Goal: Task Accomplishment & Management: Complete application form

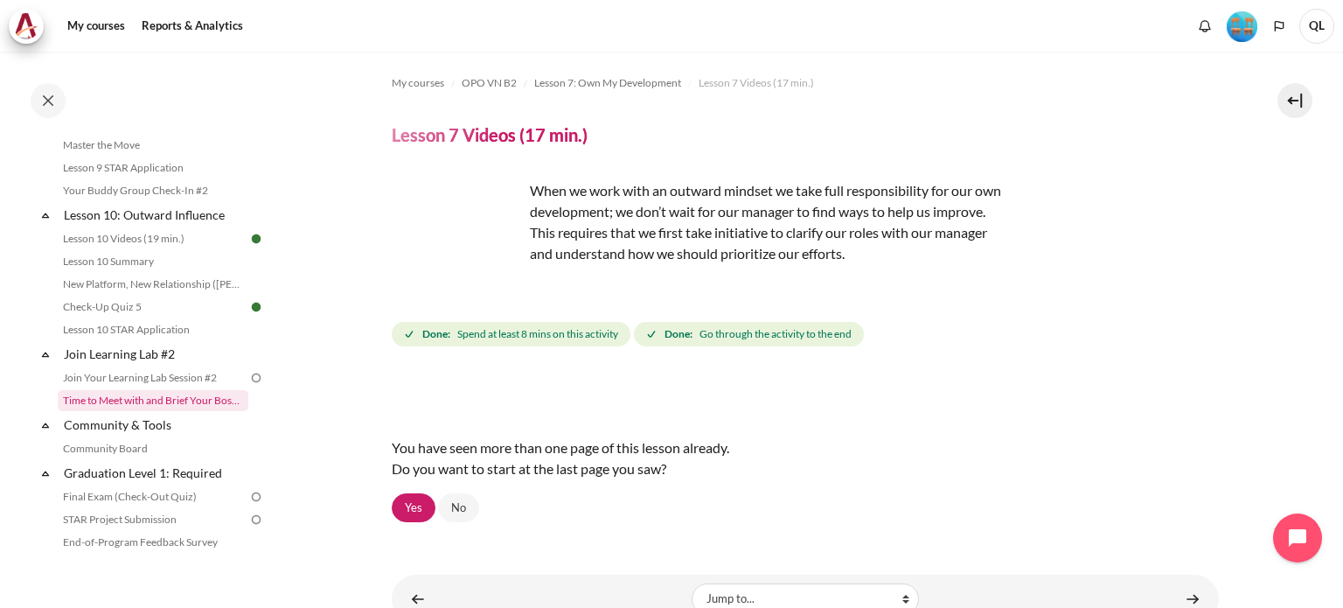
scroll to position [1679, 0]
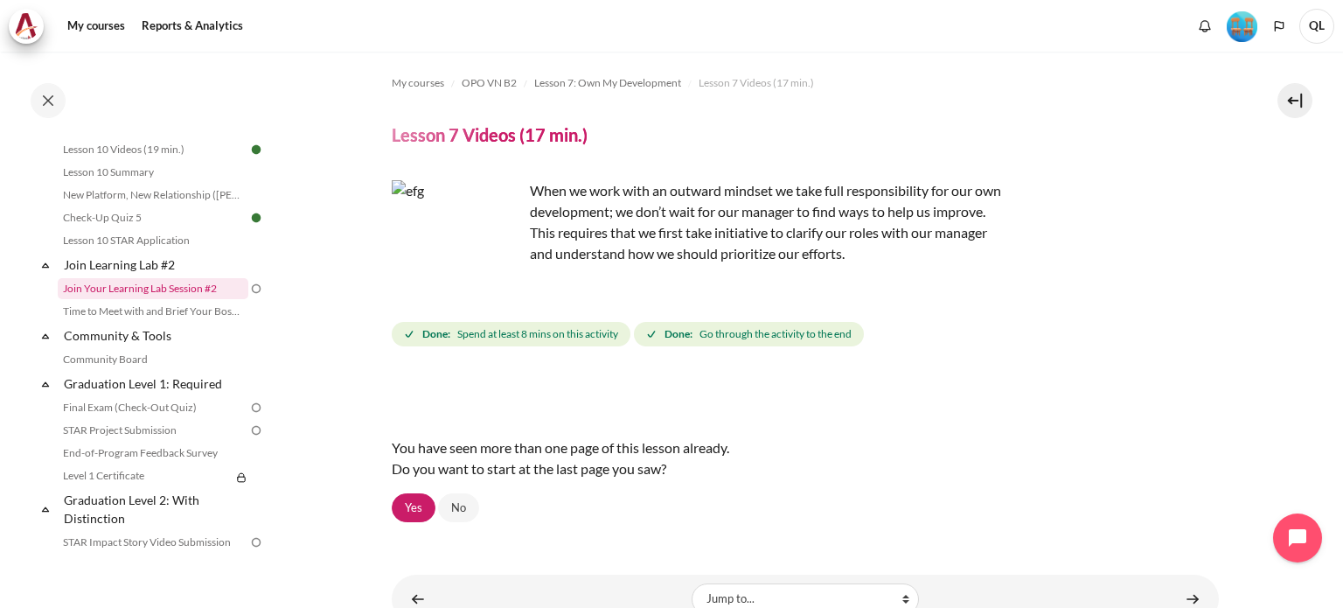
click at [232, 299] on link "Join Your Learning Lab Session #2" at bounding box center [153, 288] width 191 height 21
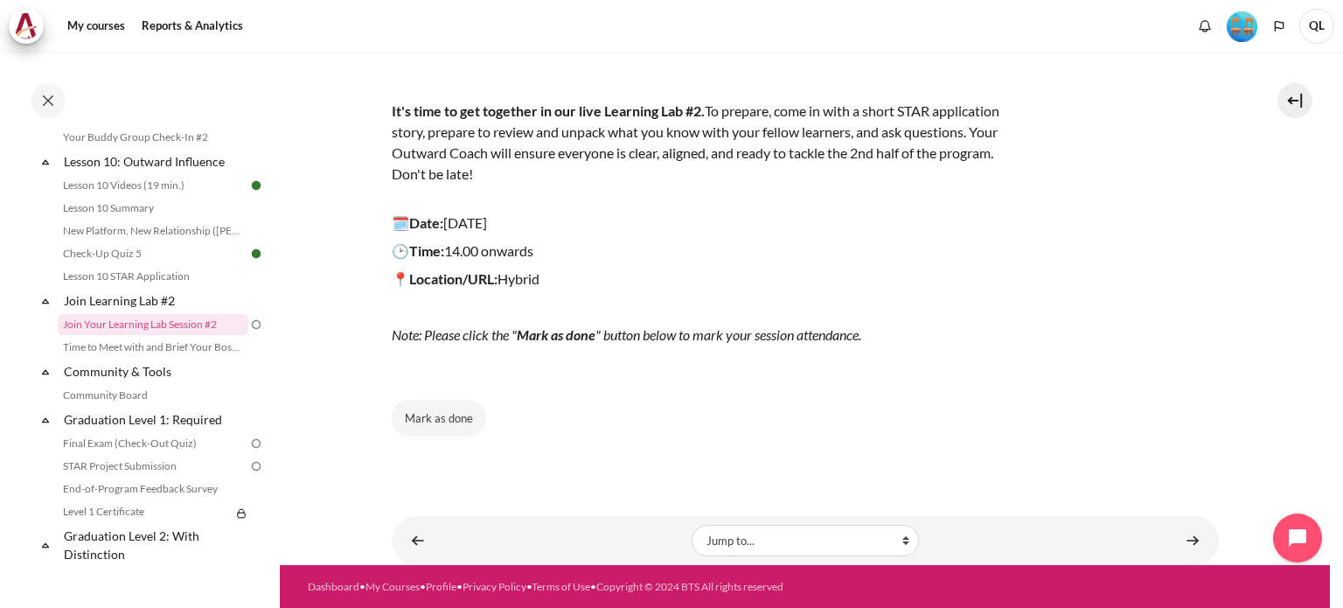
scroll to position [199, 0]
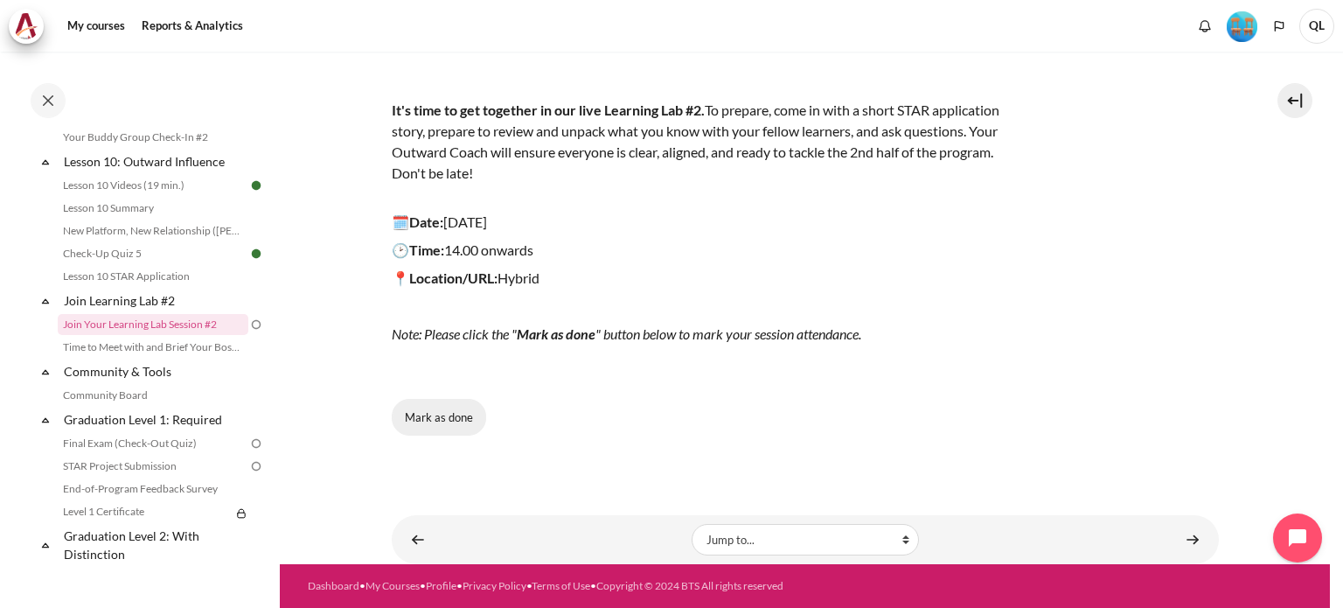
click at [441, 427] on button "Mark as done" at bounding box center [439, 417] width 94 height 37
click at [150, 383] on link "Community & Tools" at bounding box center [154, 371] width 187 height 24
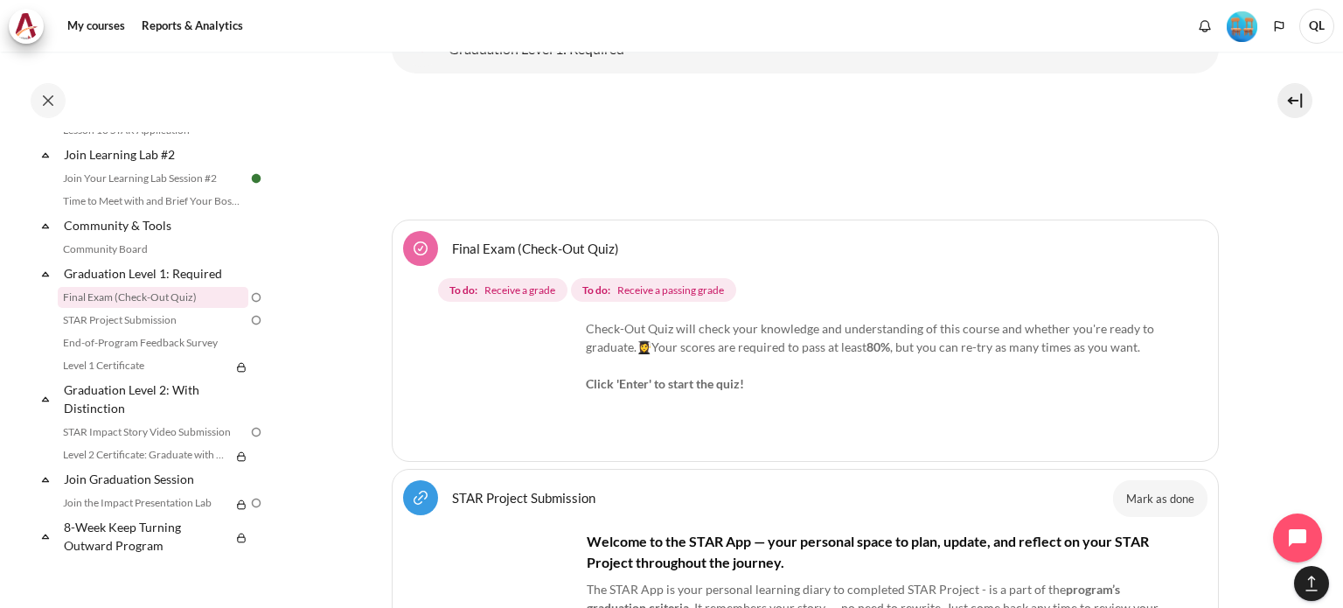
scroll to position [21603, 0]
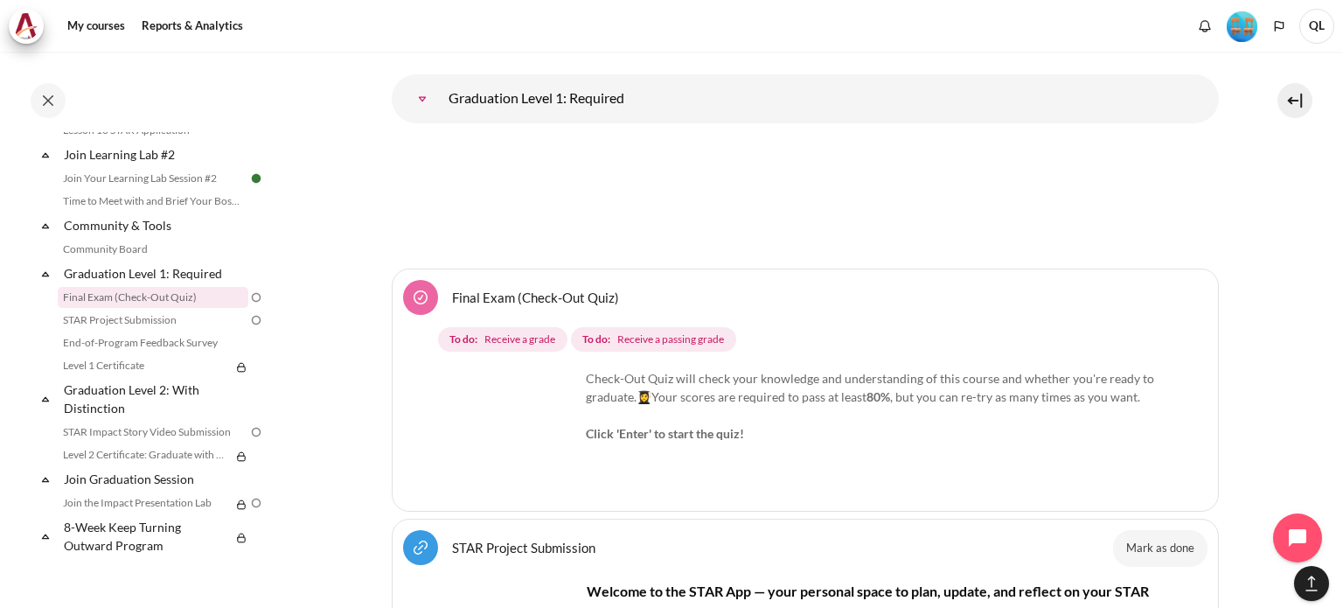
click at [539, 288] on link "Final Exam (Check-Out Quiz)" at bounding box center [535, 296] width 167 height 17
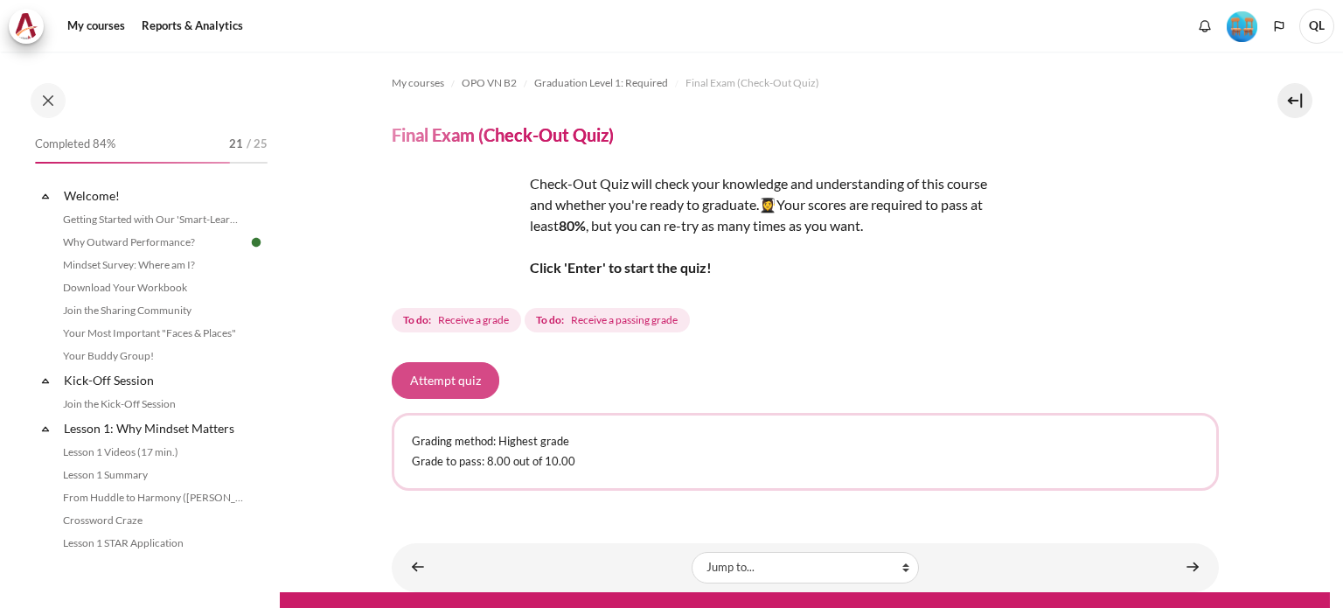
scroll to position [1762, 0]
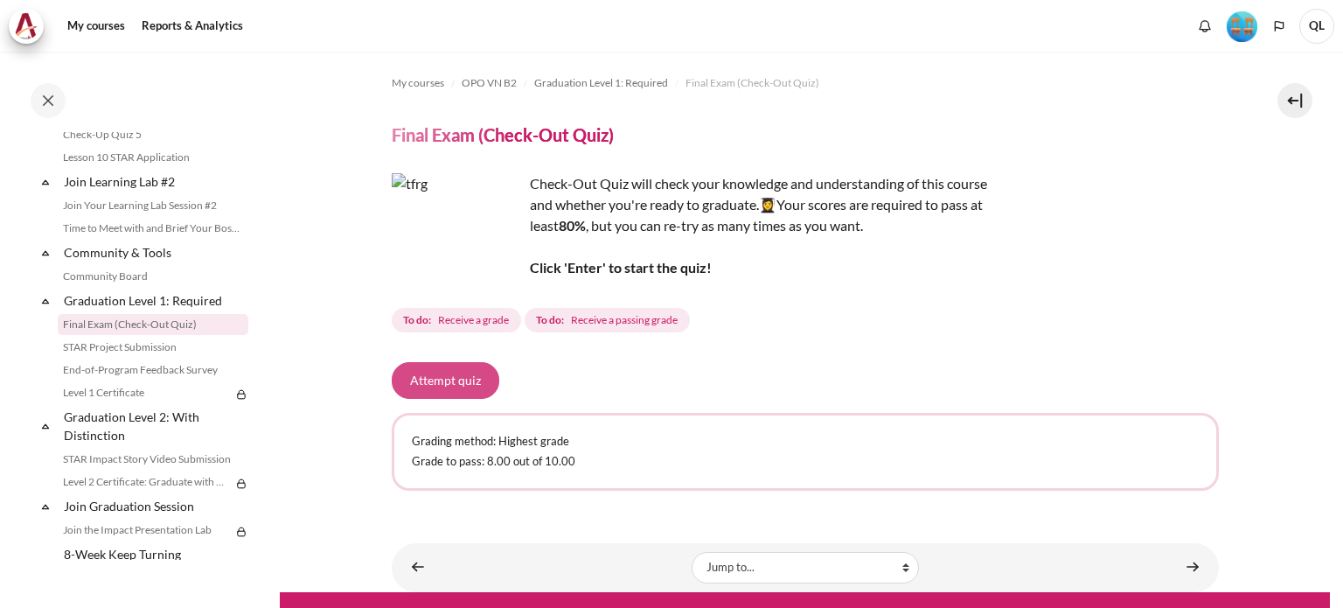
click at [455, 377] on button "Attempt quiz" at bounding box center [446, 380] width 108 height 37
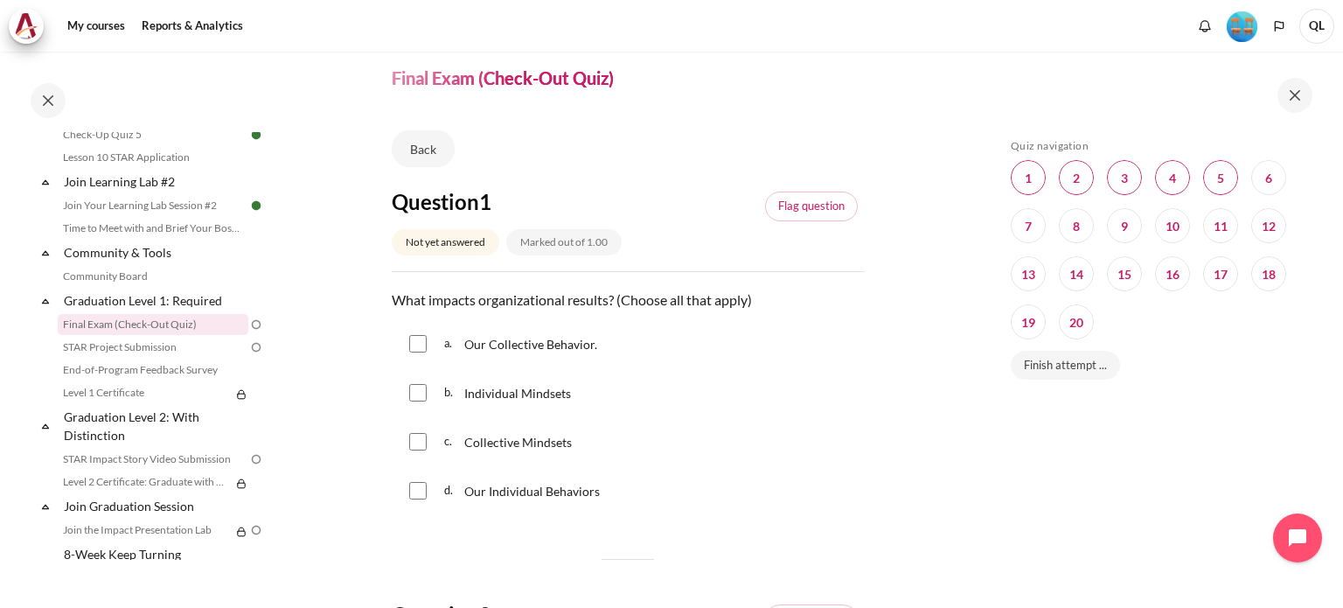
scroll to position [87, 0]
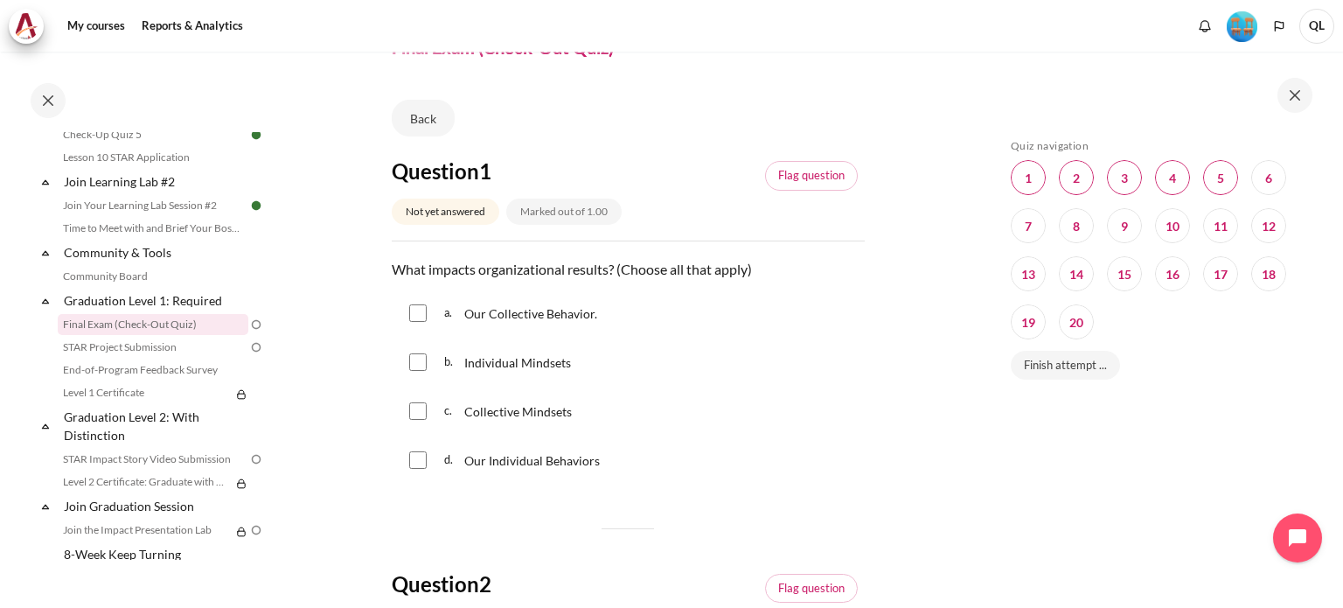
click at [532, 355] on span "Individual Mindsets" at bounding box center [517, 362] width 107 height 15
checkbox input "true"
click at [414, 412] on input "Content" at bounding box center [417, 410] width 17 height 17
checkbox input "true"
click at [419, 316] on input "Content" at bounding box center [417, 312] width 17 height 17
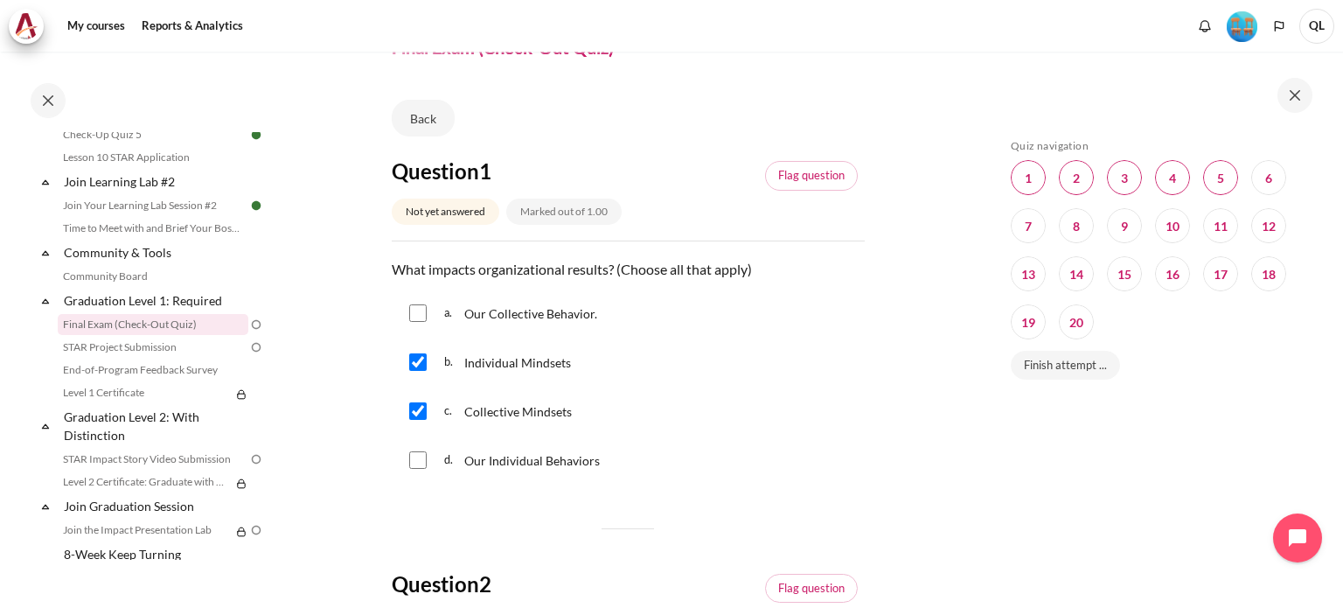
checkbox input "true"
click at [414, 455] on input "Content" at bounding box center [417, 459] width 17 height 17
checkbox input "true"
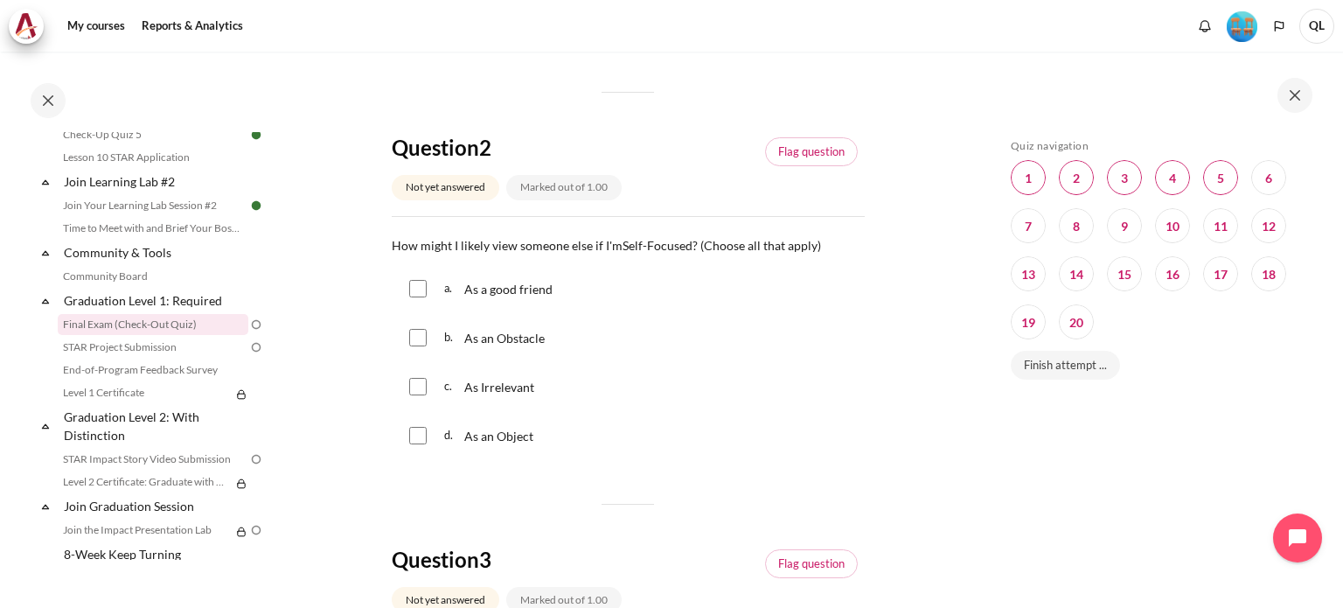
scroll to position [525, 0]
click at [504, 340] on span "As an Obstacle" at bounding box center [504, 337] width 80 height 15
checkbox input "true"
click at [479, 392] on span "As Irrelevant" at bounding box center [499, 386] width 70 height 15
checkbox input "true"
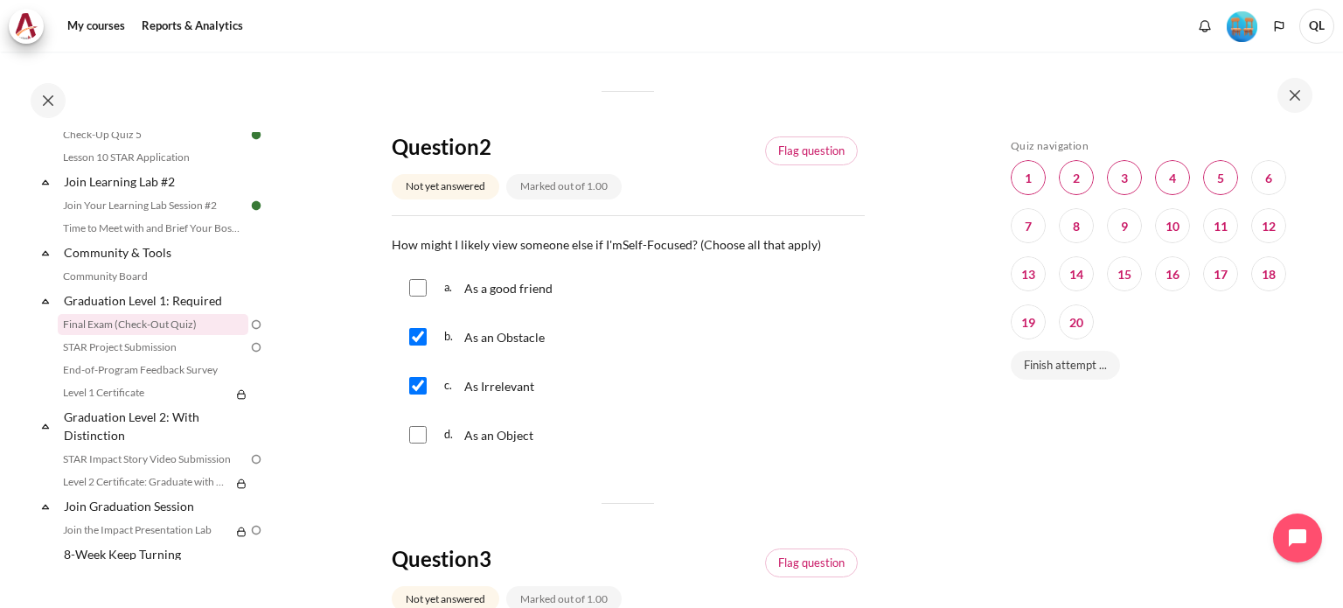
click at [479, 429] on span "As an Object" at bounding box center [498, 434] width 69 height 15
checkbox input "true"
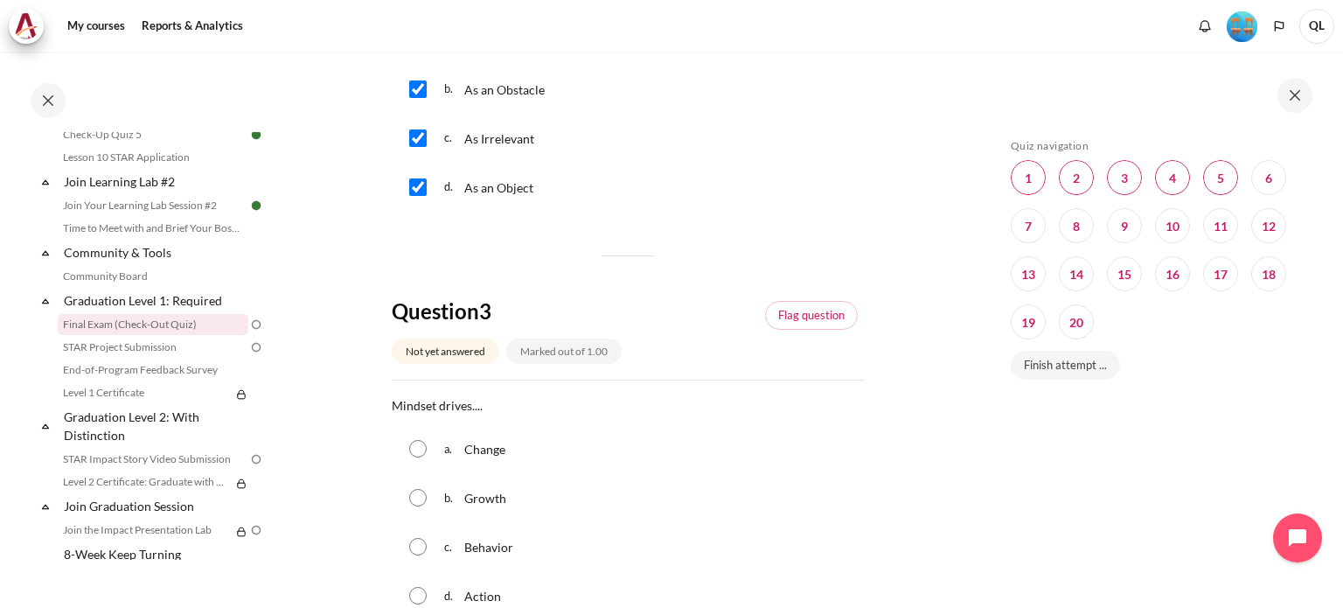
scroll to position [874, 0]
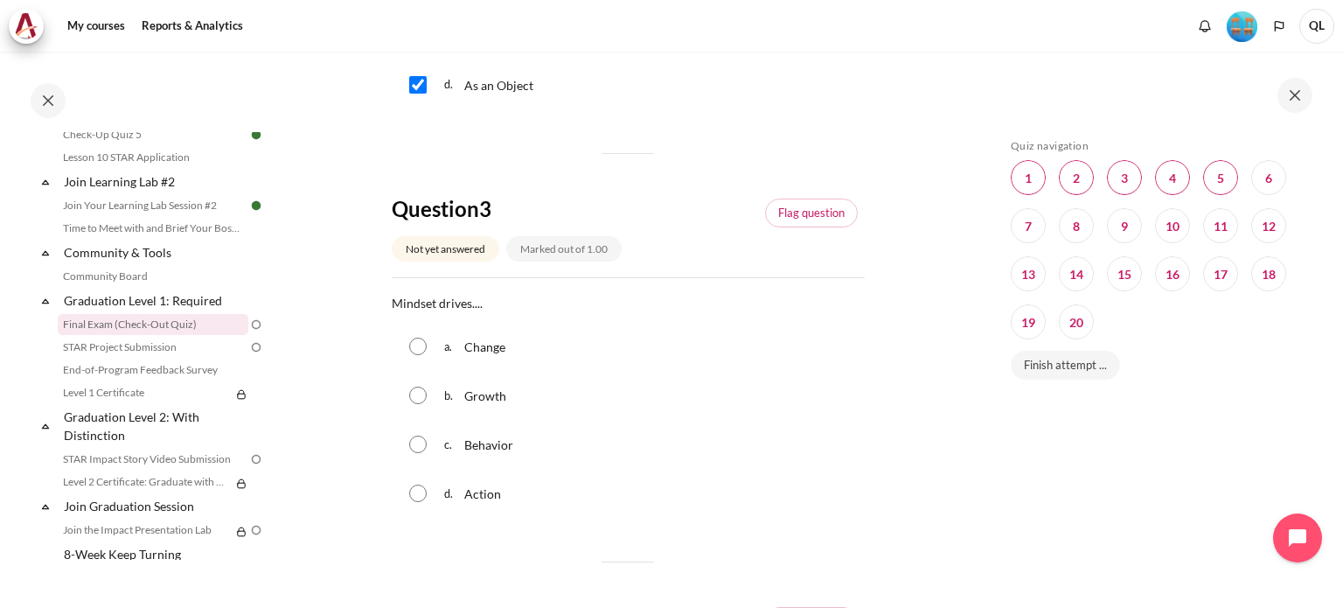
click at [416, 445] on input "Content" at bounding box center [417, 443] width 17 height 17
radio input "true"
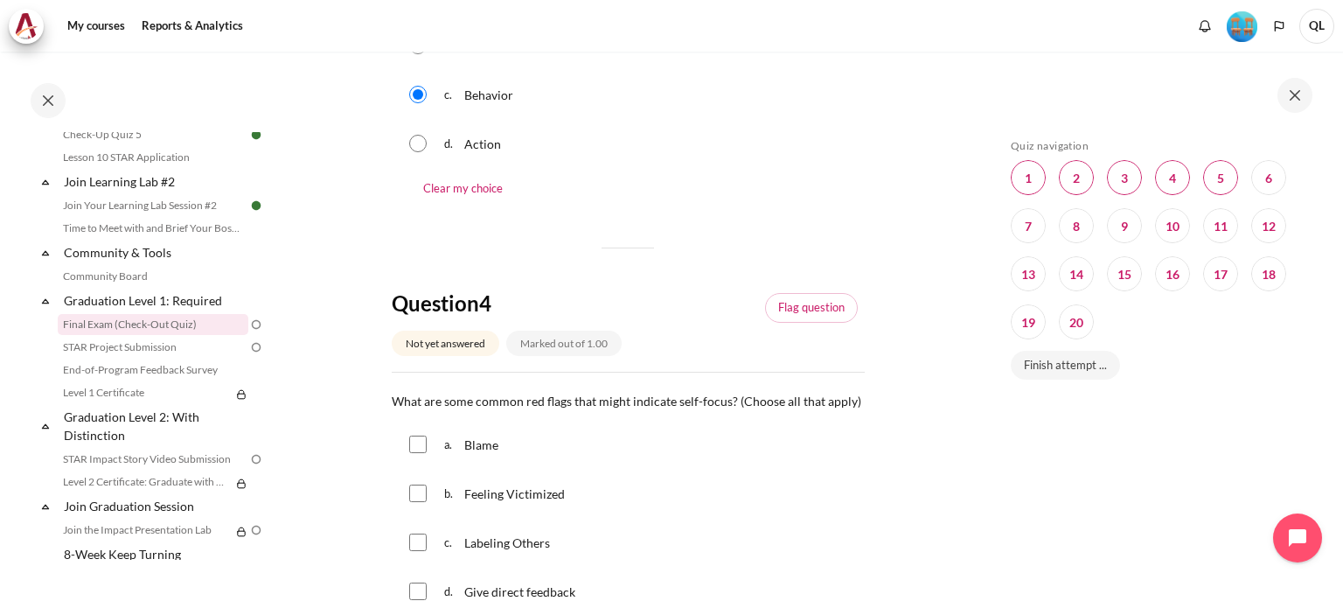
scroll to position [1399, 0]
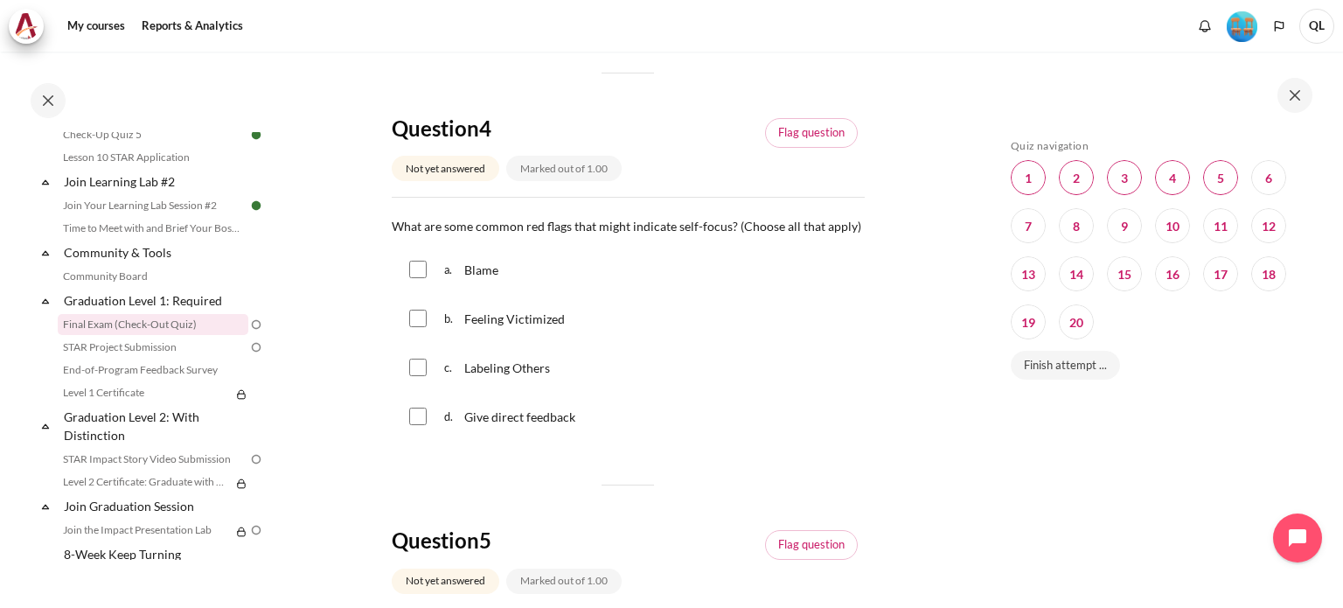
click at [413, 273] on input "Content" at bounding box center [417, 269] width 17 height 17
checkbox input "true"
click at [420, 323] on input "Content" at bounding box center [417, 317] width 17 height 17
checkbox input "true"
click at [420, 365] on input "Content" at bounding box center [417, 366] width 17 height 17
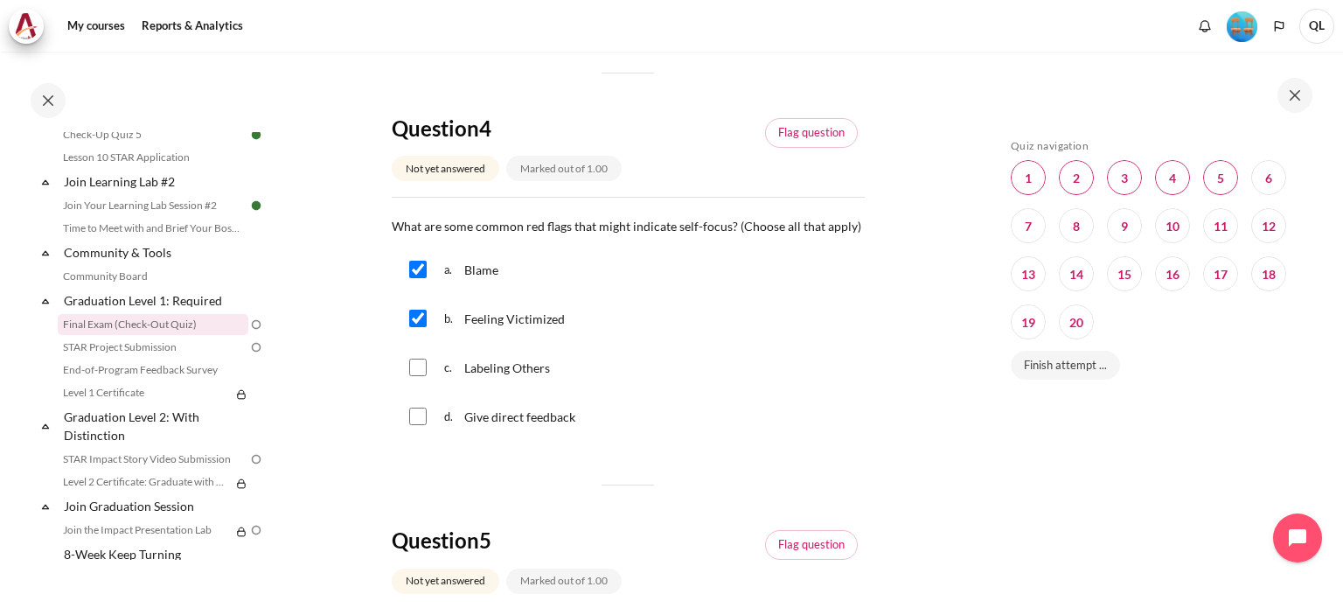
checkbox input "true"
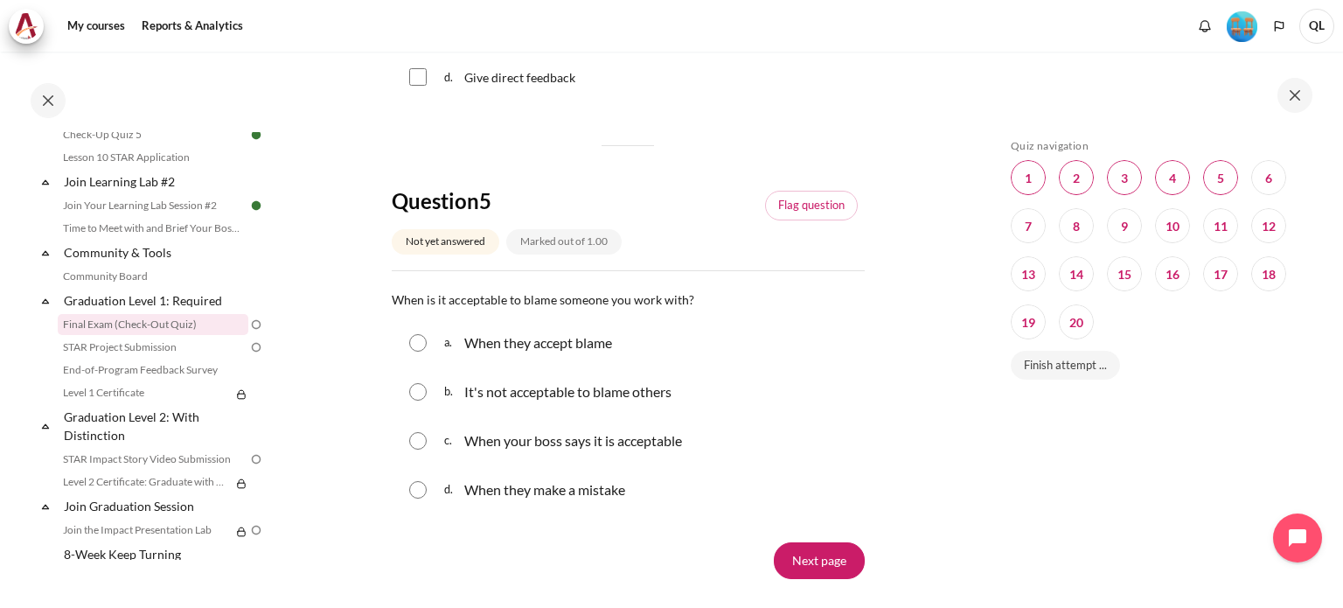
scroll to position [1748, 0]
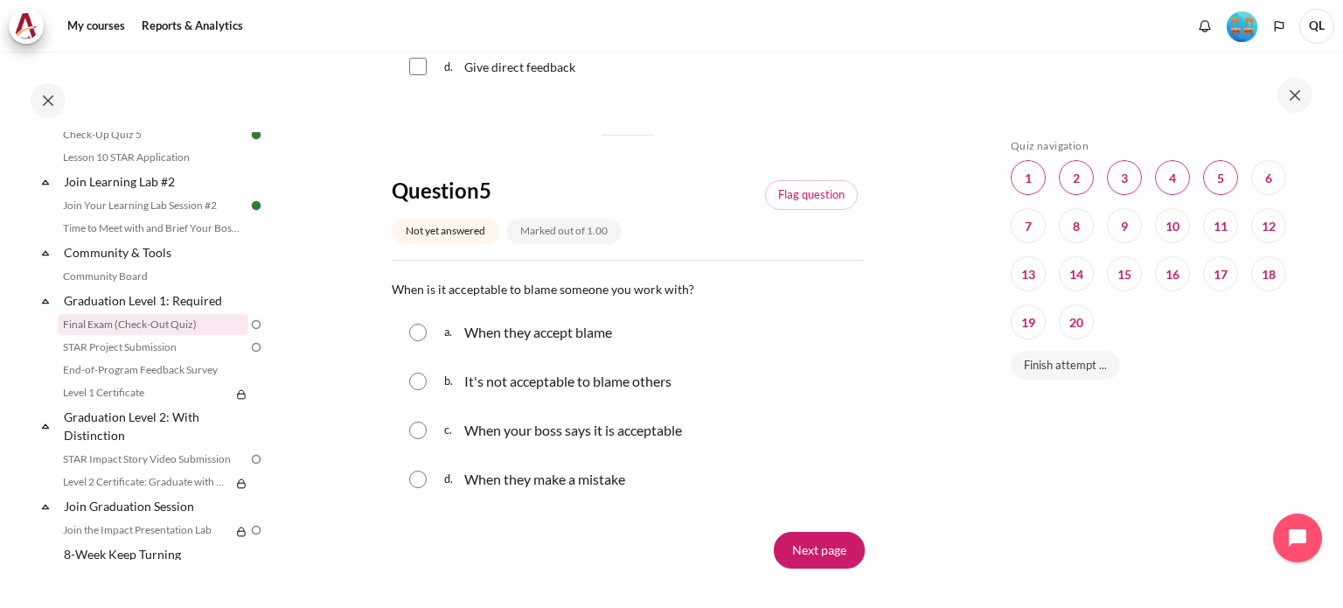
click at [657, 382] on p "It's not acceptable to blame others" at bounding box center [567, 381] width 207 height 21
radio input "true"
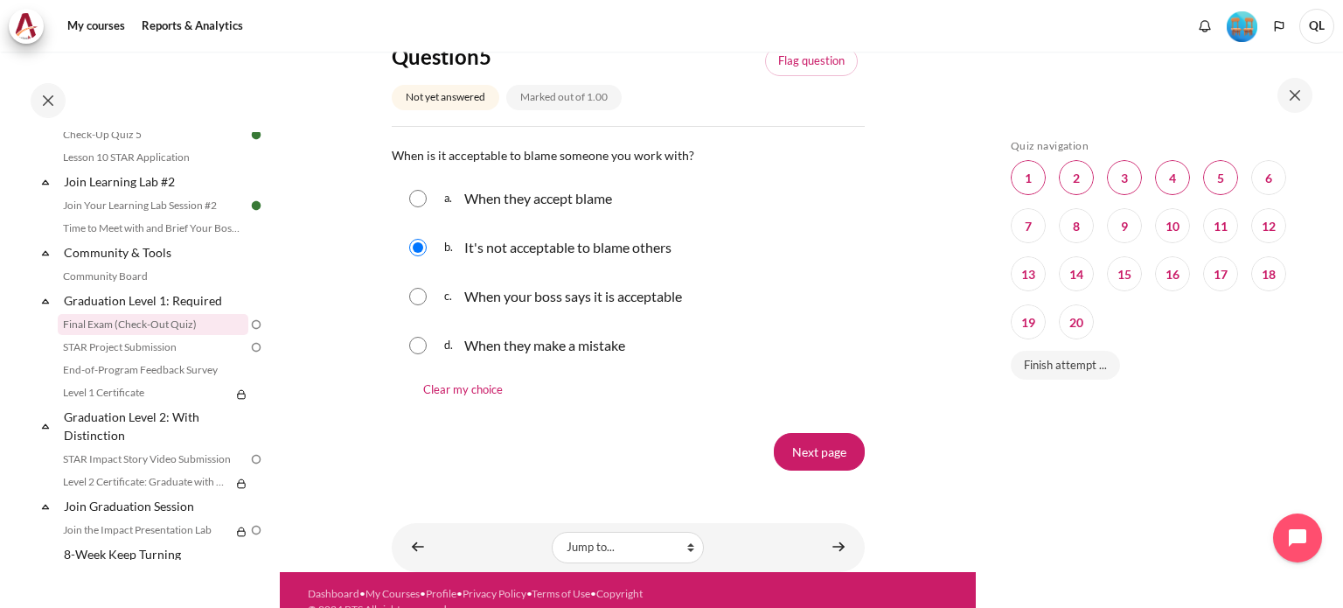
scroll to position [1907, 0]
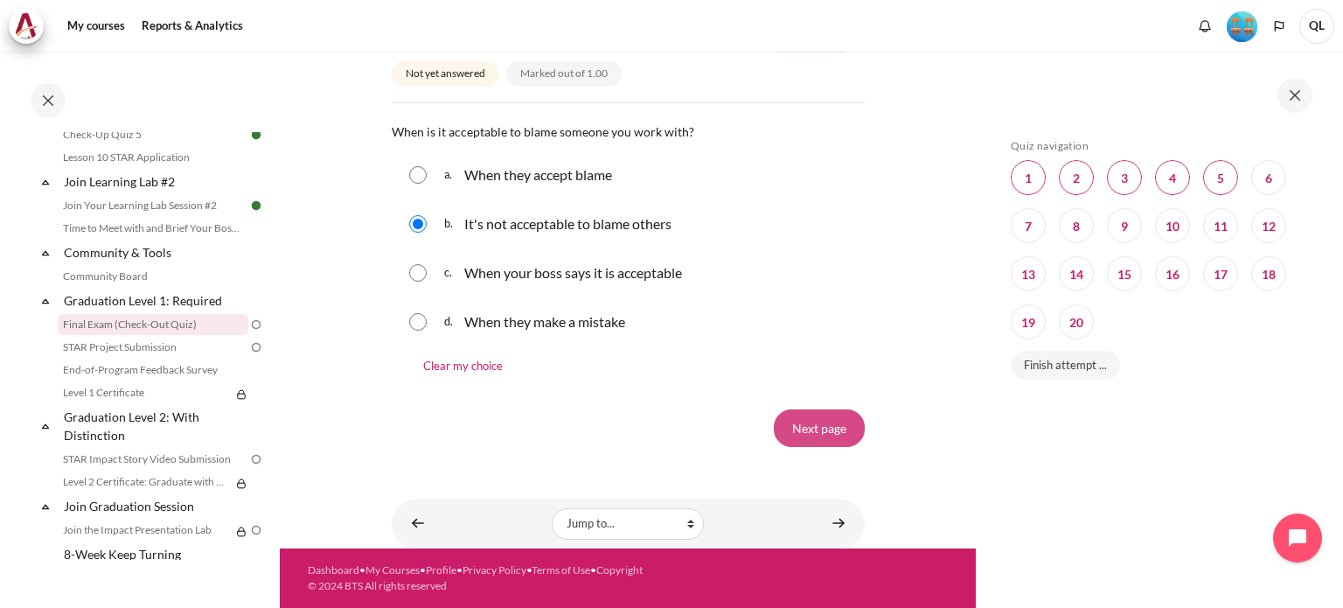
click at [829, 442] on input "Next page" at bounding box center [819, 427] width 91 height 37
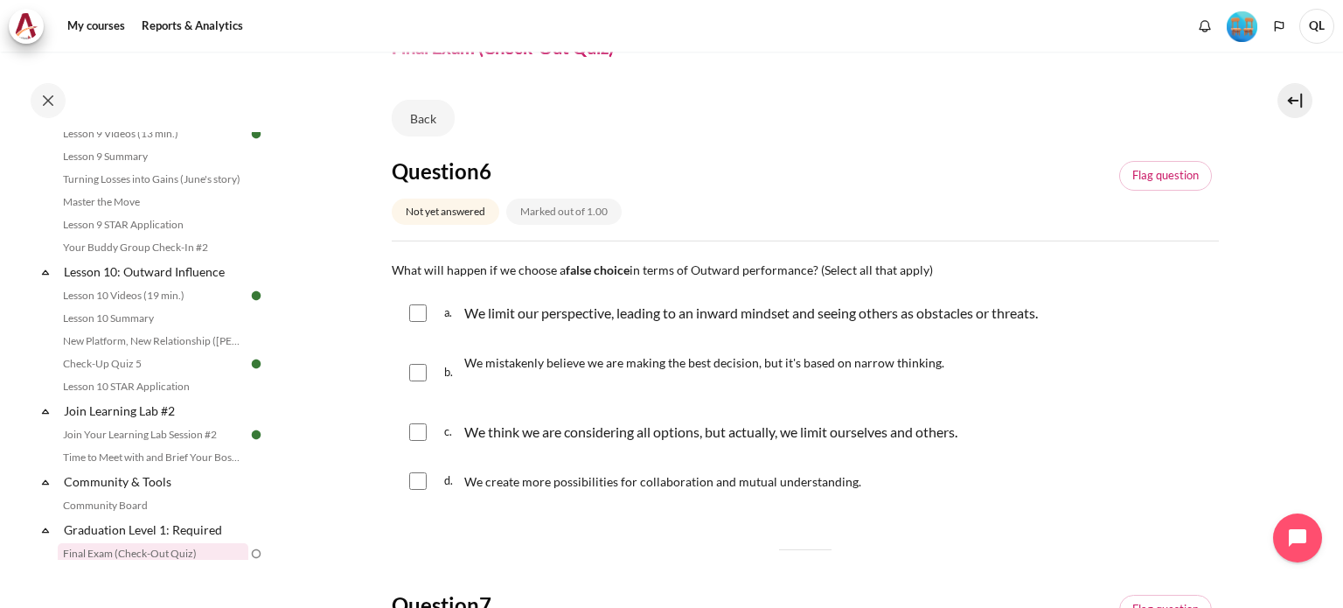
scroll to position [1574, 0]
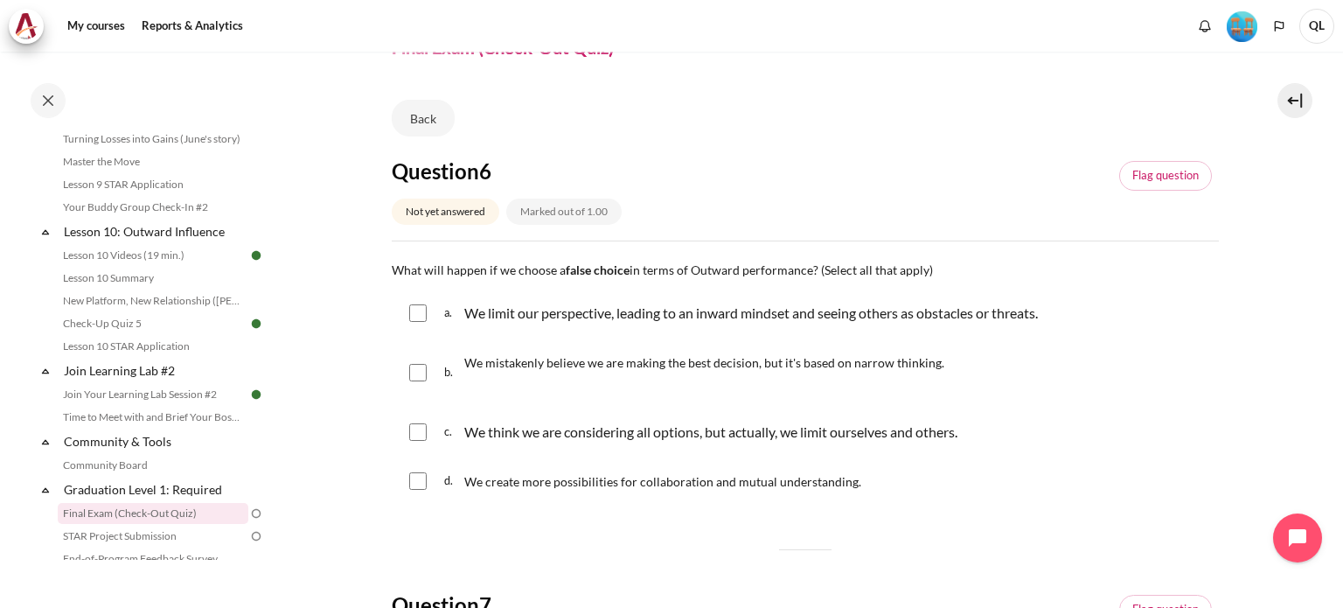
click at [899, 359] on span "We mistakenly believe we are making the best decision, but it's based on narrow…" at bounding box center [704, 362] width 480 height 15
checkbox input "true"
click at [897, 431] on p "We think we are considering all options, but actually, we limit ourselves and o…" at bounding box center [710, 431] width 493 height 21
checkbox input "true"
click at [803, 317] on p "We limit our perspective, leading to an inward mindset and seeing others as obs…" at bounding box center [750, 312] width 573 height 21
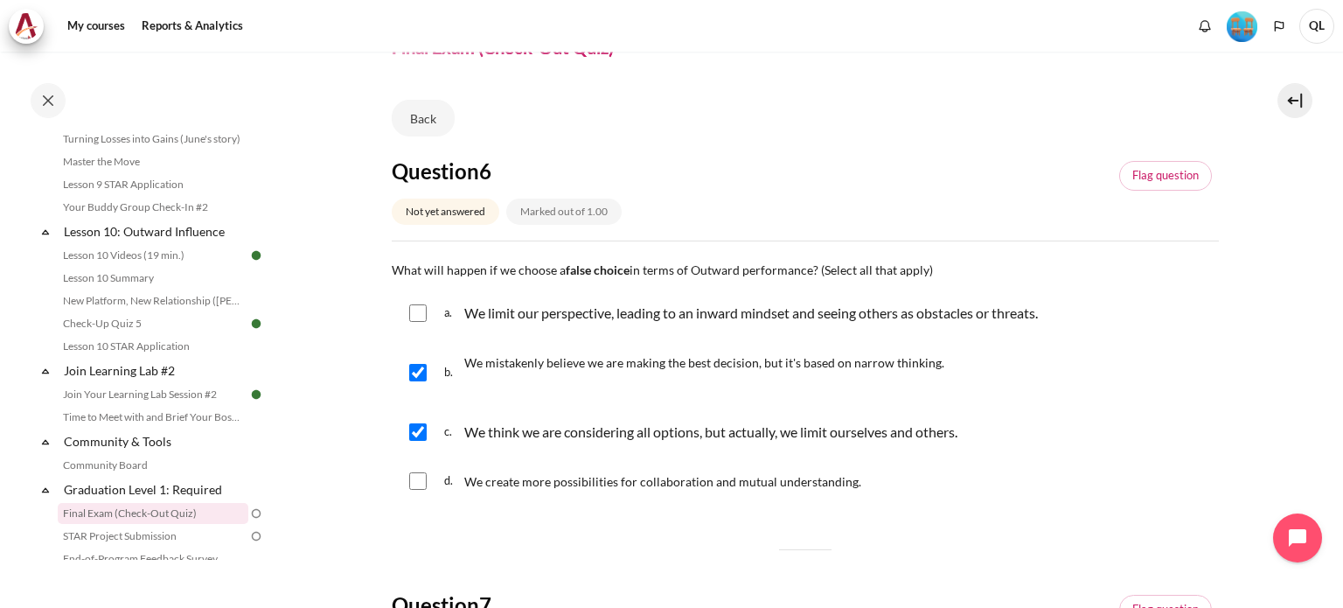
checkbox input "true"
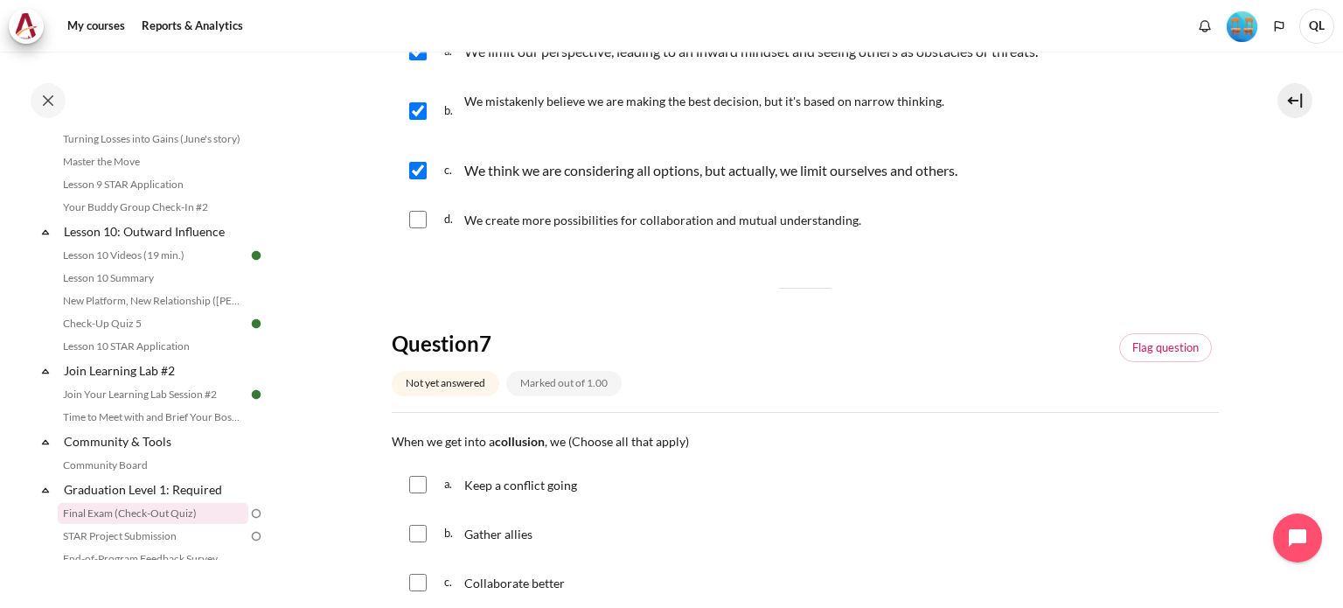
scroll to position [437, 0]
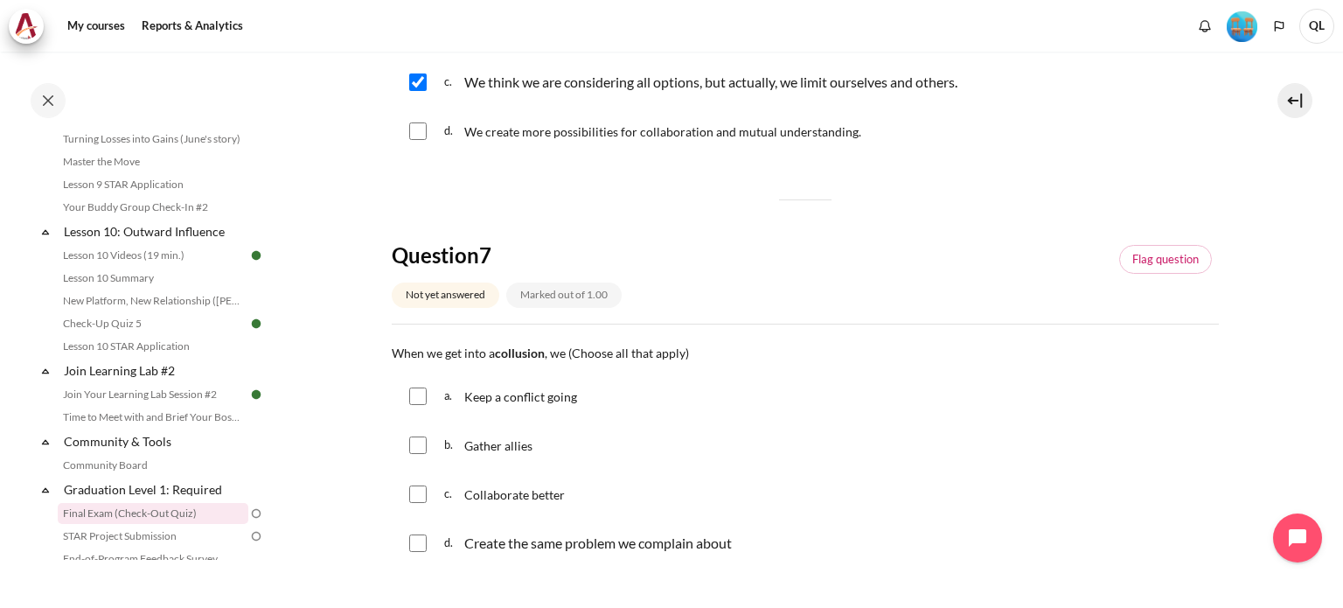
click at [539, 398] on span "Keep a conflict going" at bounding box center [520, 396] width 113 height 15
checkbox input "true"
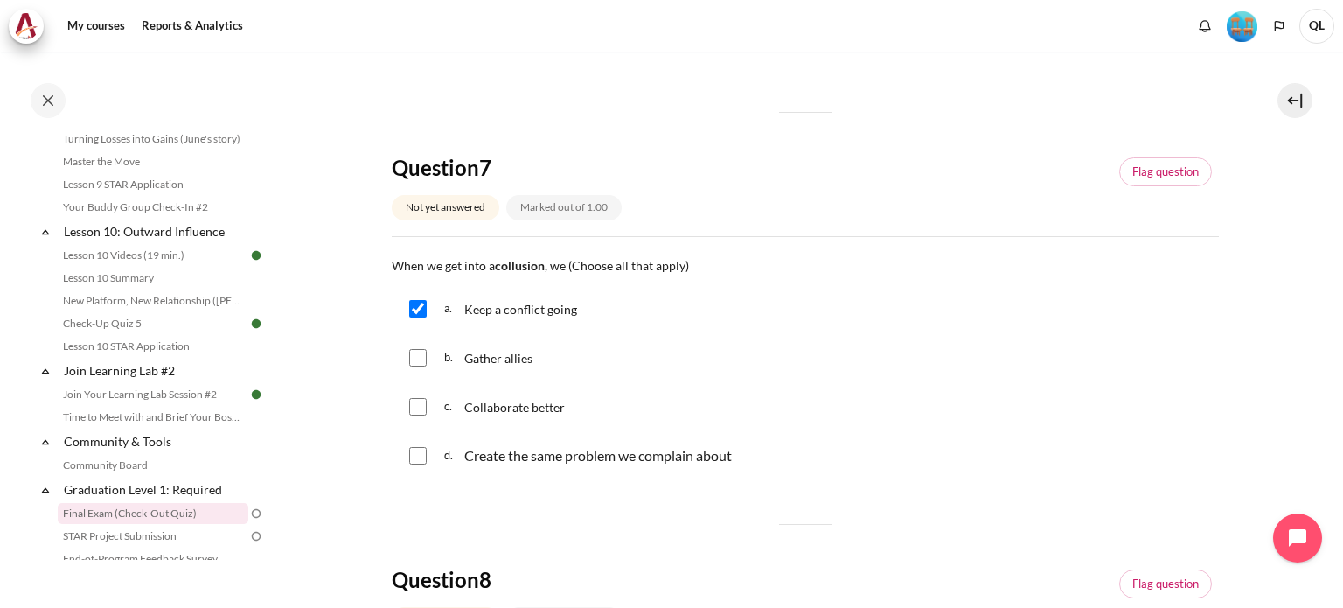
click at [488, 359] on span "Gather allies" at bounding box center [498, 358] width 68 height 15
checkbox input "true"
click at [719, 459] on div "Create the same problem we complain about" at bounding box center [598, 455] width 268 height 21
checkbox input "true"
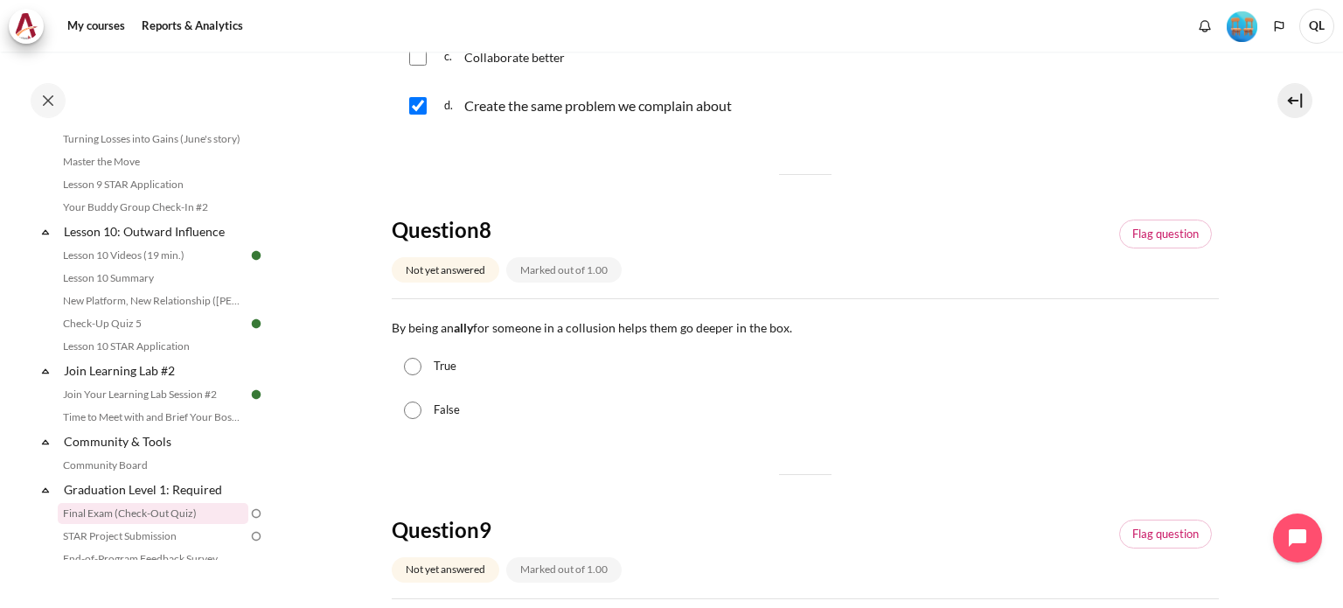
scroll to position [962, 0]
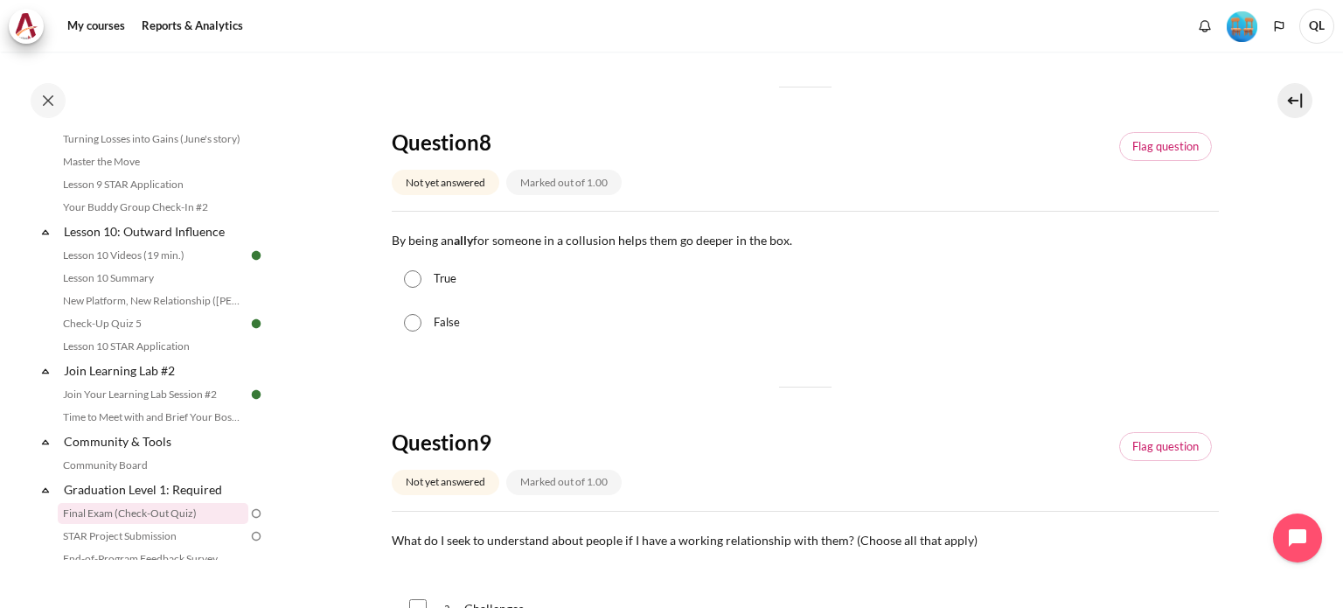
click at [408, 281] on input "True" at bounding box center [412, 278] width 17 height 17
radio input "true"
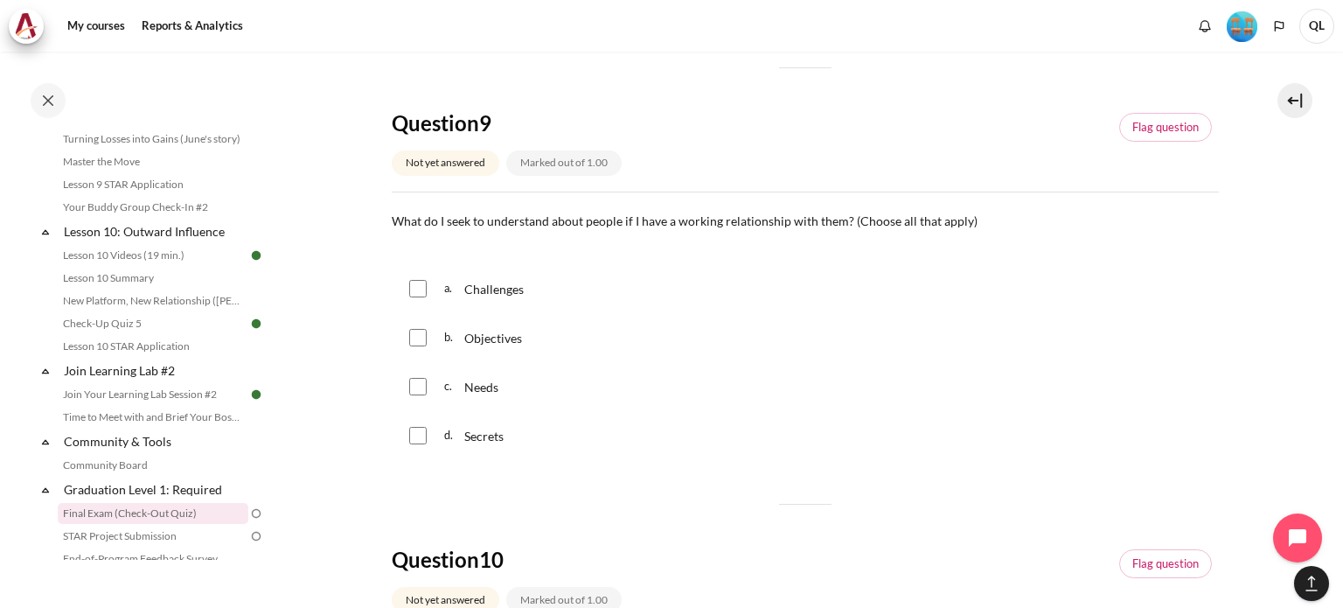
scroll to position [1311, 0]
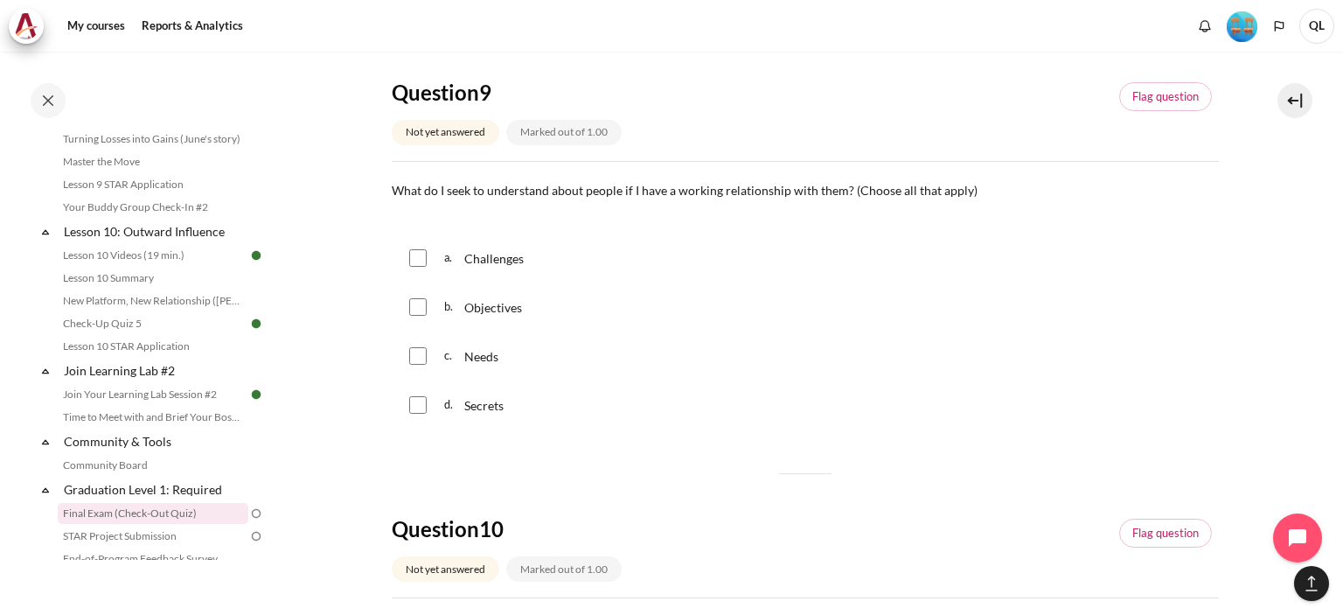
click at [504, 244] on div "Challenges" at bounding box center [495, 258] width 62 height 28
checkbox input "true"
click at [504, 315] on span "Objectives" at bounding box center [493, 307] width 58 height 15
checkbox input "true"
click at [474, 354] on span "Needs" at bounding box center [481, 356] width 34 height 15
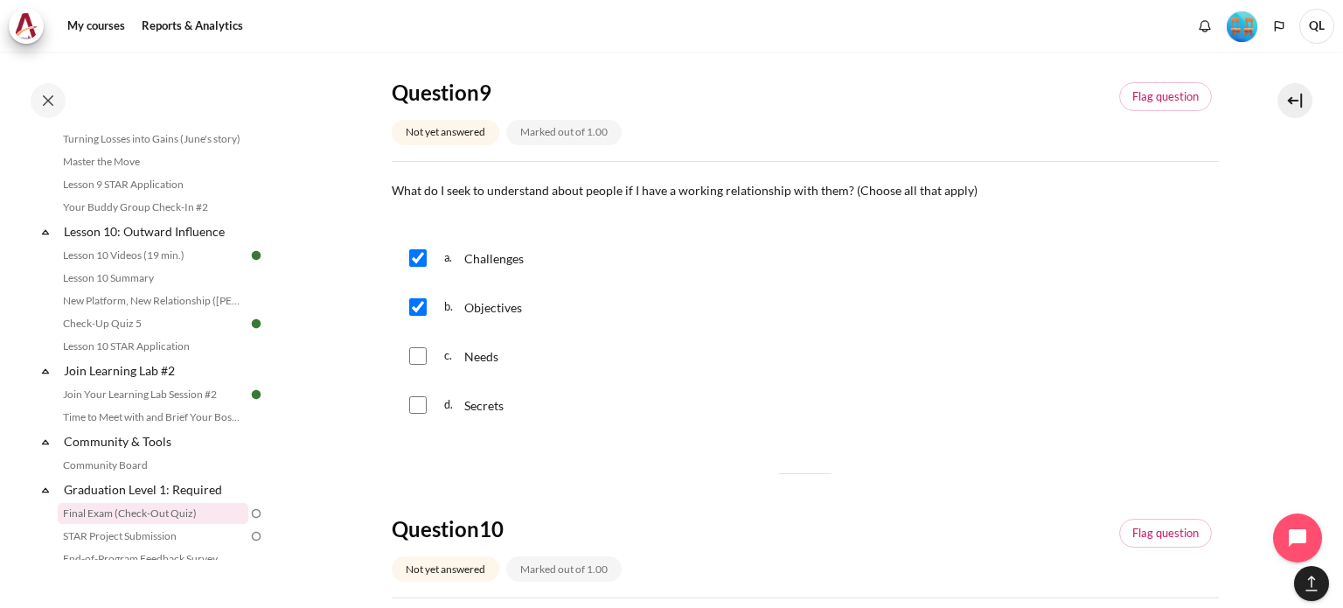
checkbox input "true"
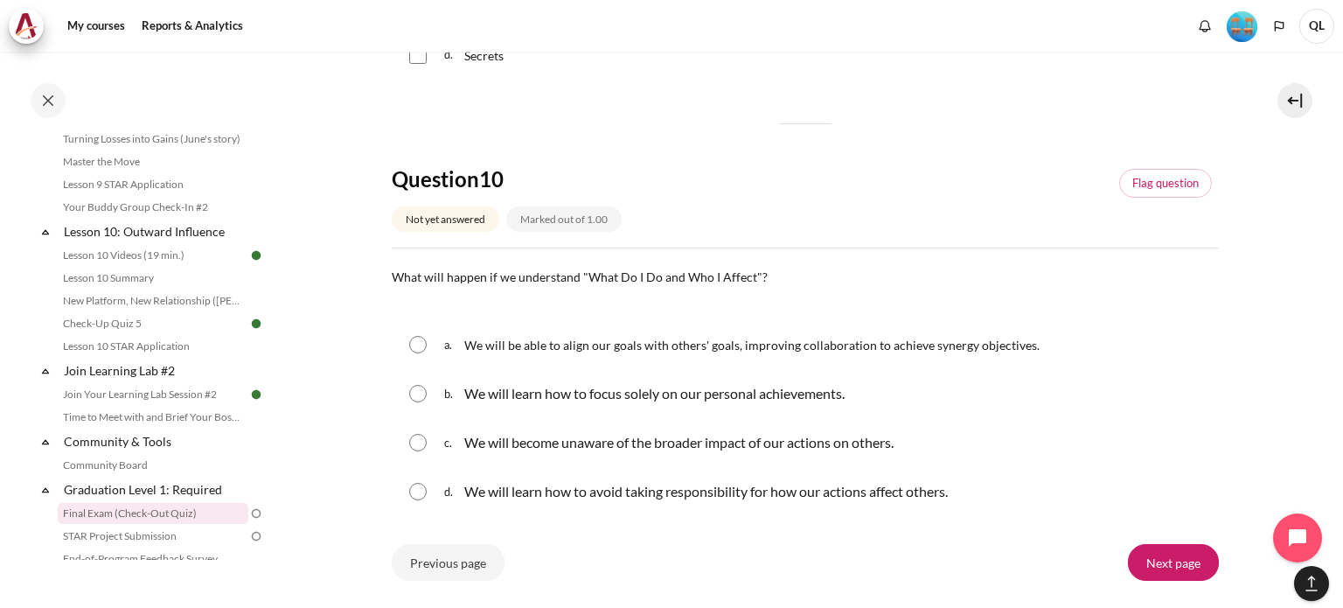
scroll to position [1748, 0]
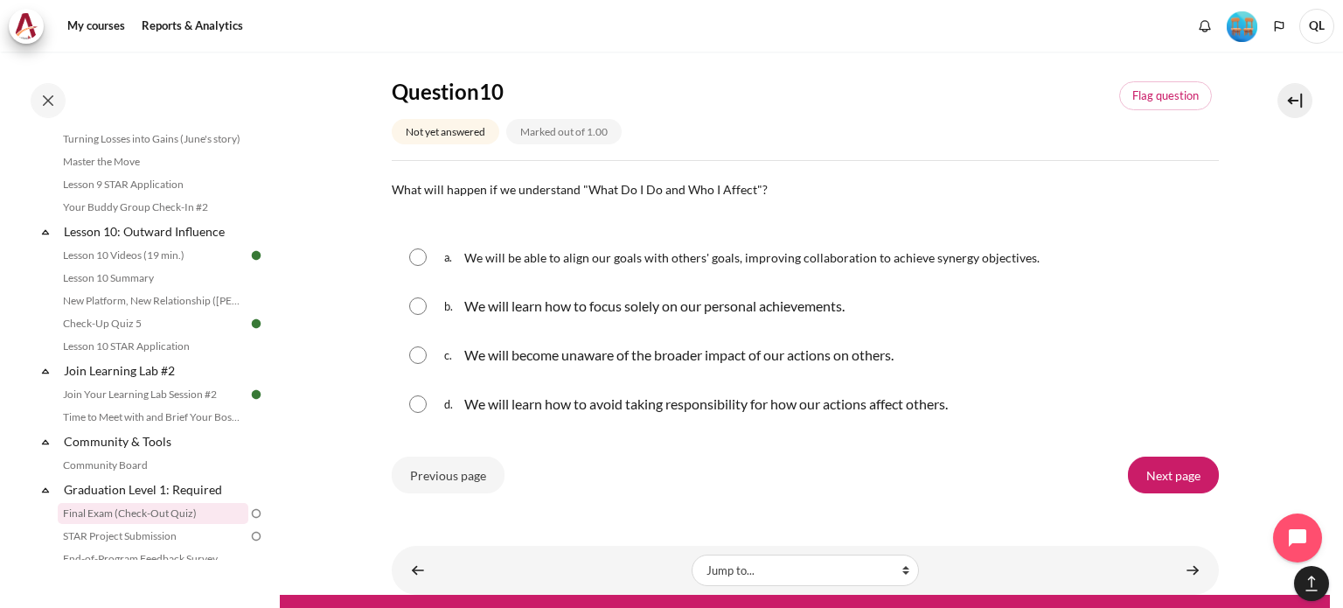
click at [942, 259] on span "We will be able to align our goals with others' goals, improving collaboration …" at bounding box center [751, 257] width 575 height 15
radio input "true"
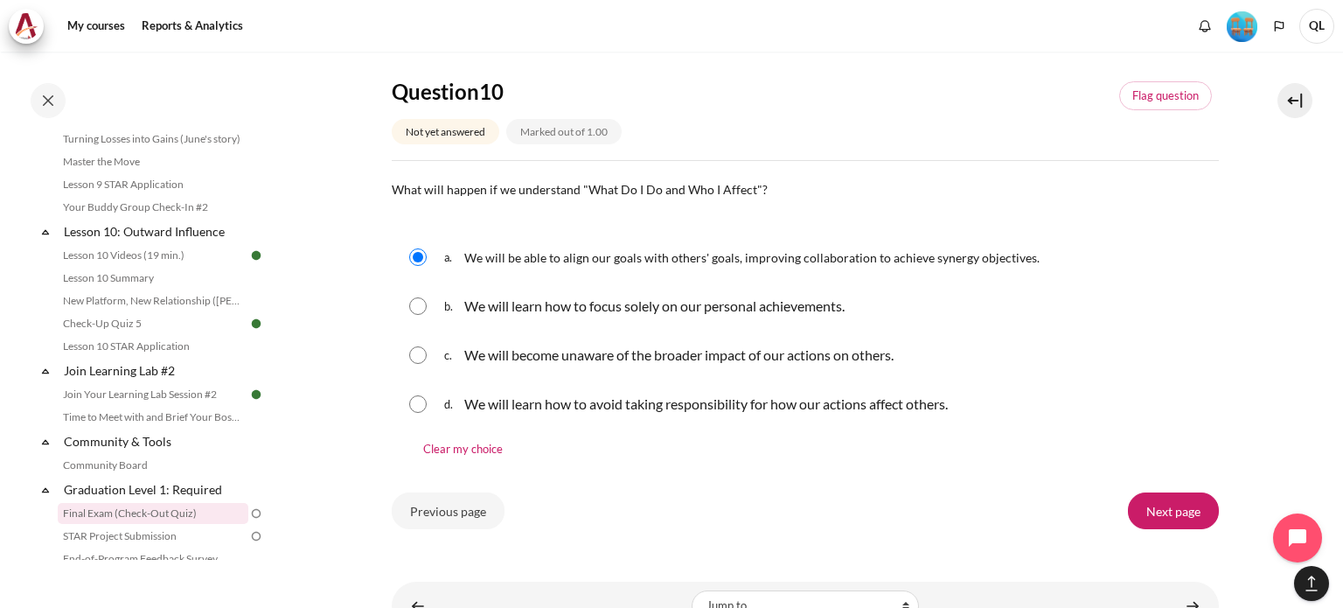
scroll to position [1816, 0]
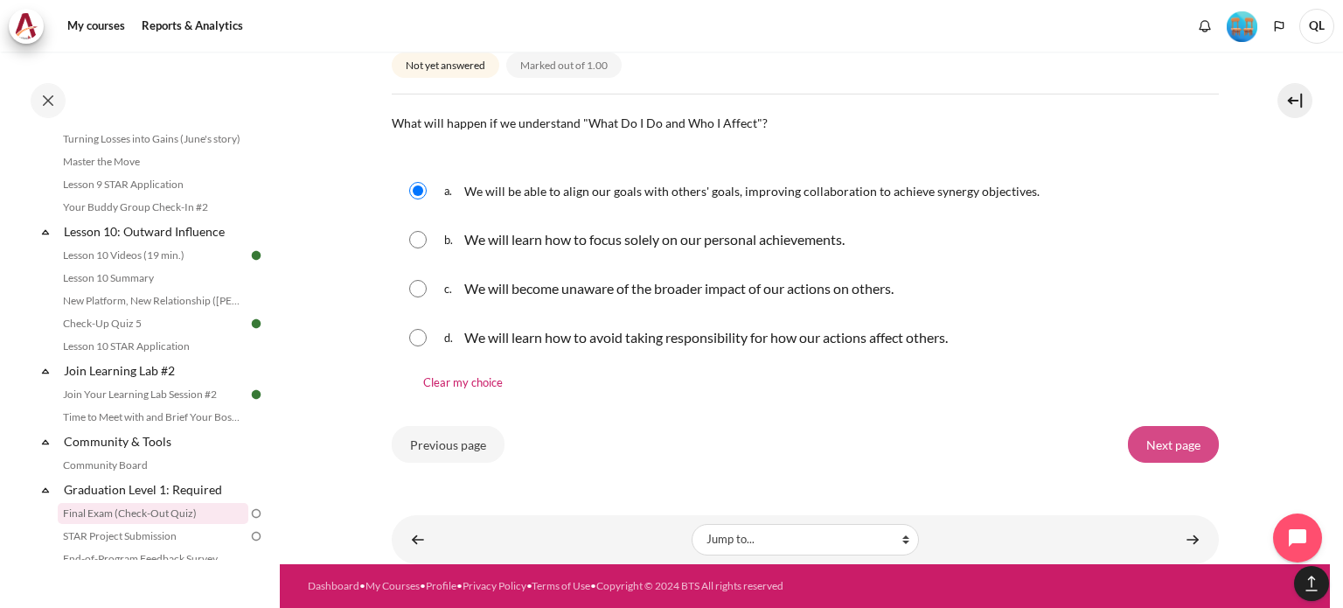
click at [1184, 429] on input "Next page" at bounding box center [1173, 444] width 91 height 37
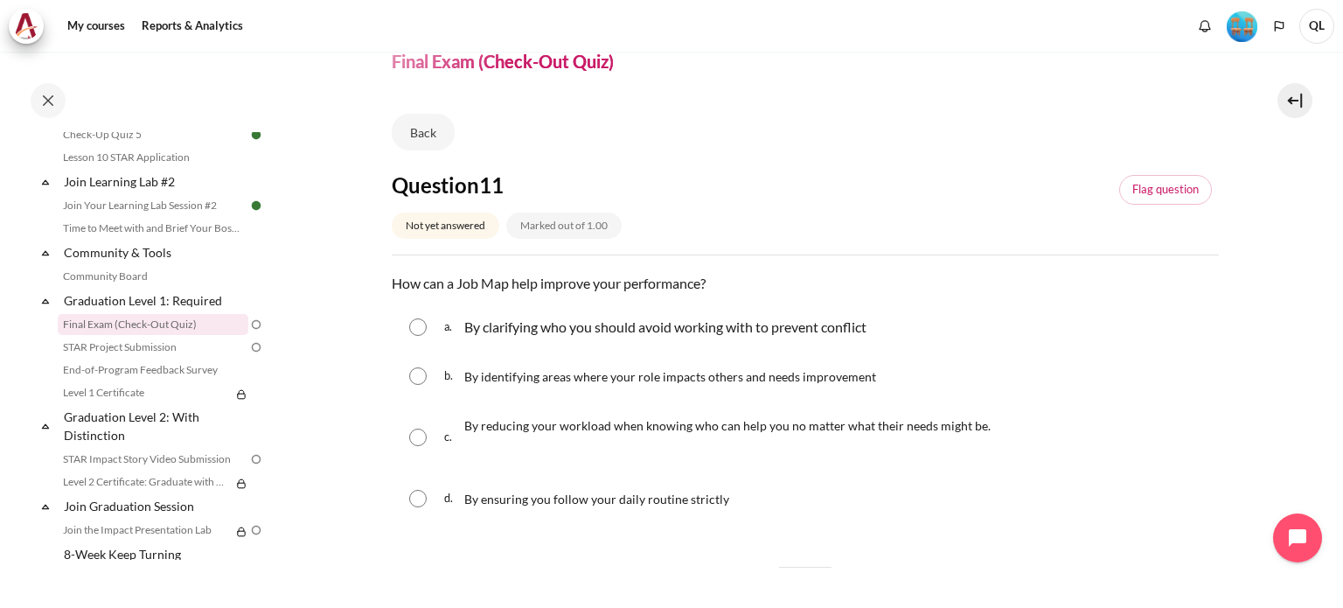
scroll to position [175, 0]
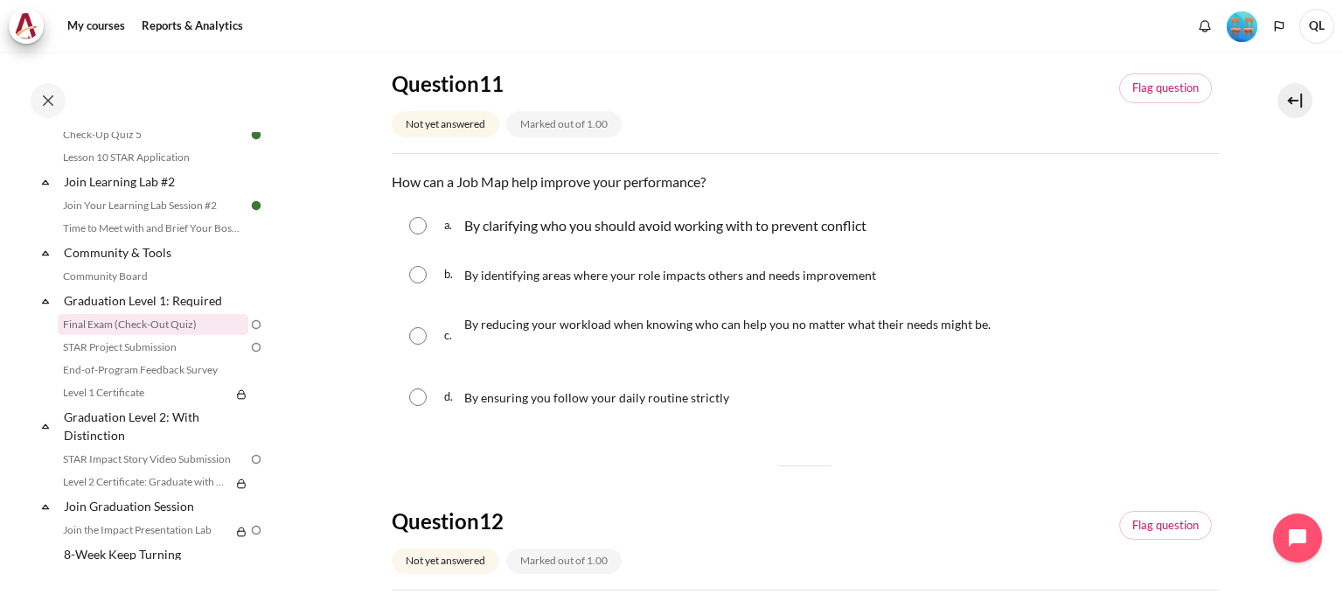
click at [829, 271] on span "By identifying areas where your role impacts others and needs improvement" at bounding box center [670, 275] width 412 height 15
radio input "true"
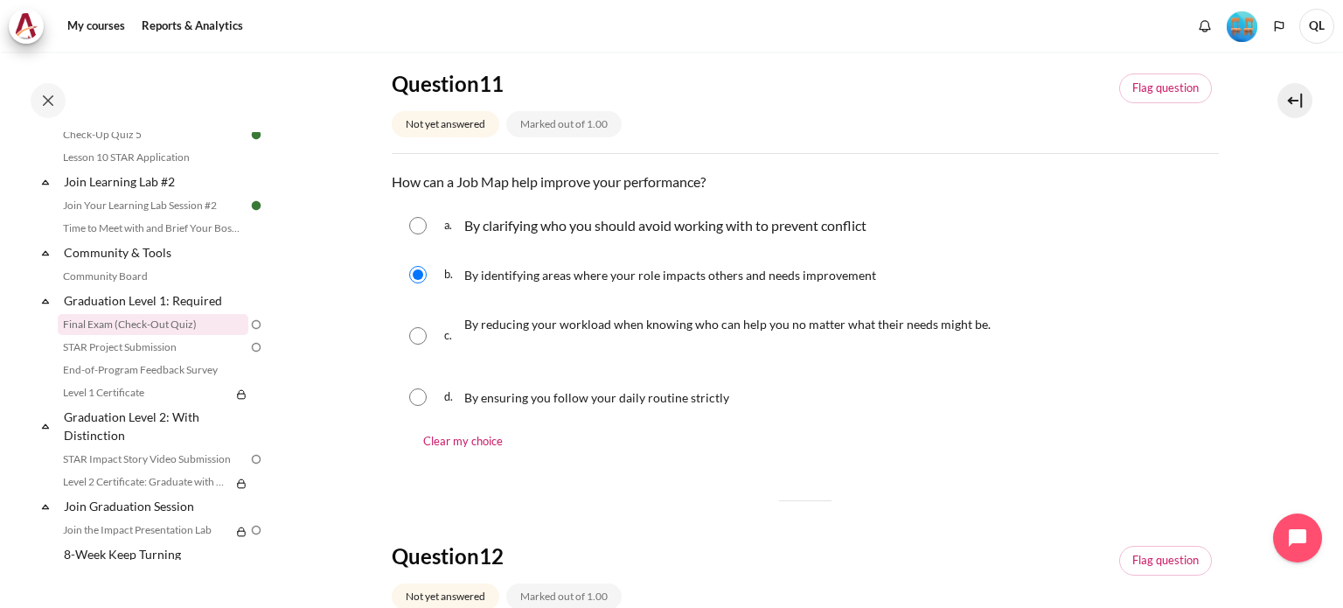
click at [846, 330] on span "By reducing your workload when knowing who can help you no matter what their ne…" at bounding box center [727, 323] width 526 height 15
radio input "true"
click at [734, 278] on span "By identifying areas where your role impacts others and needs improvement" at bounding box center [670, 275] width 412 height 15
radio input "true"
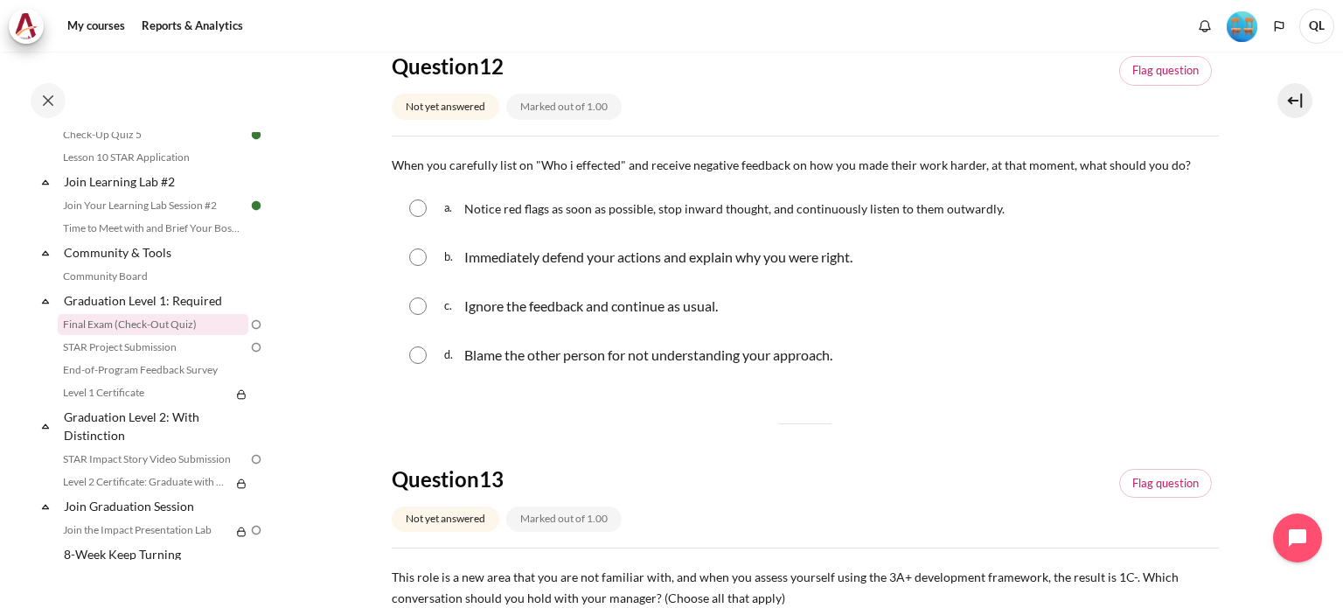
scroll to position [699, 0]
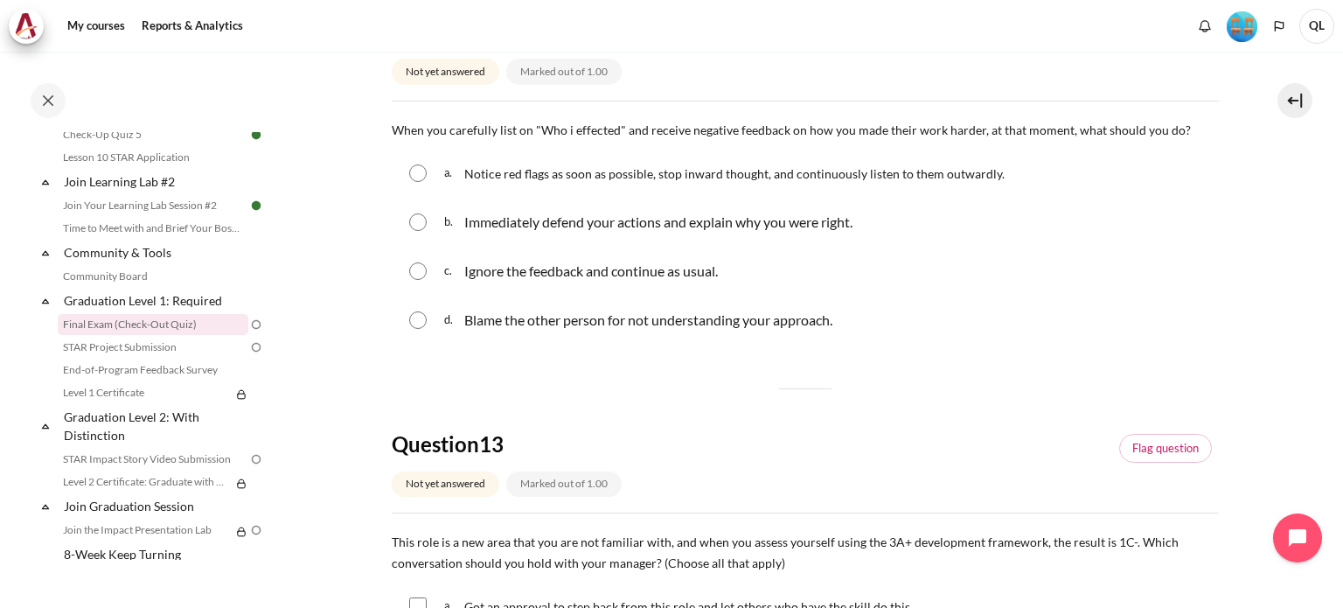
click at [913, 177] on span "Notice red flags as soon as possible, stop inward thought, and continuously lis…" at bounding box center [734, 173] width 540 height 15
radio input "true"
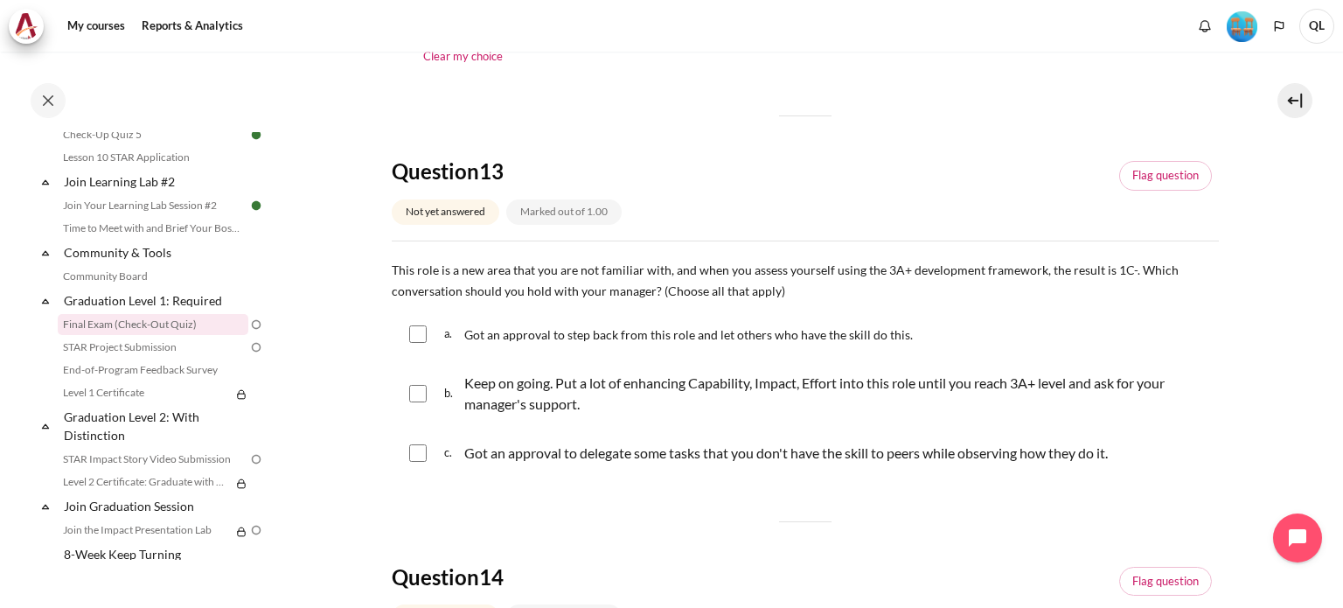
scroll to position [1049, 0]
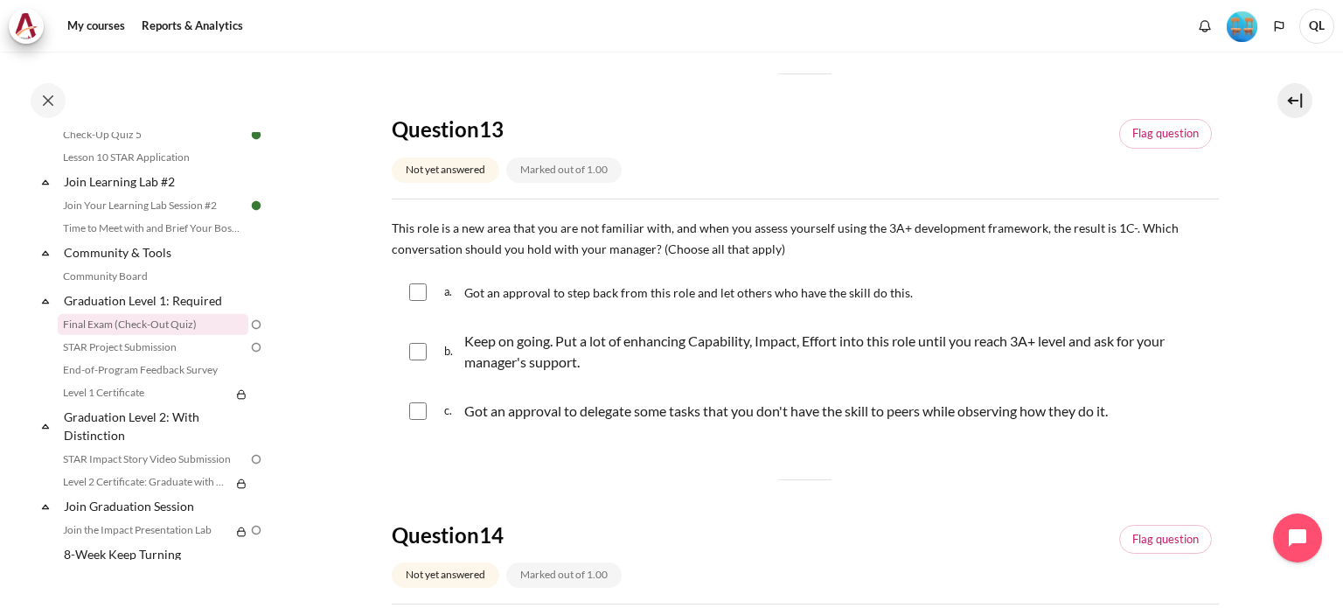
click at [413, 352] on input "Content" at bounding box center [417, 351] width 17 height 17
checkbox input "true"
click at [418, 415] on input "Content" at bounding box center [417, 410] width 17 height 17
checkbox input "true"
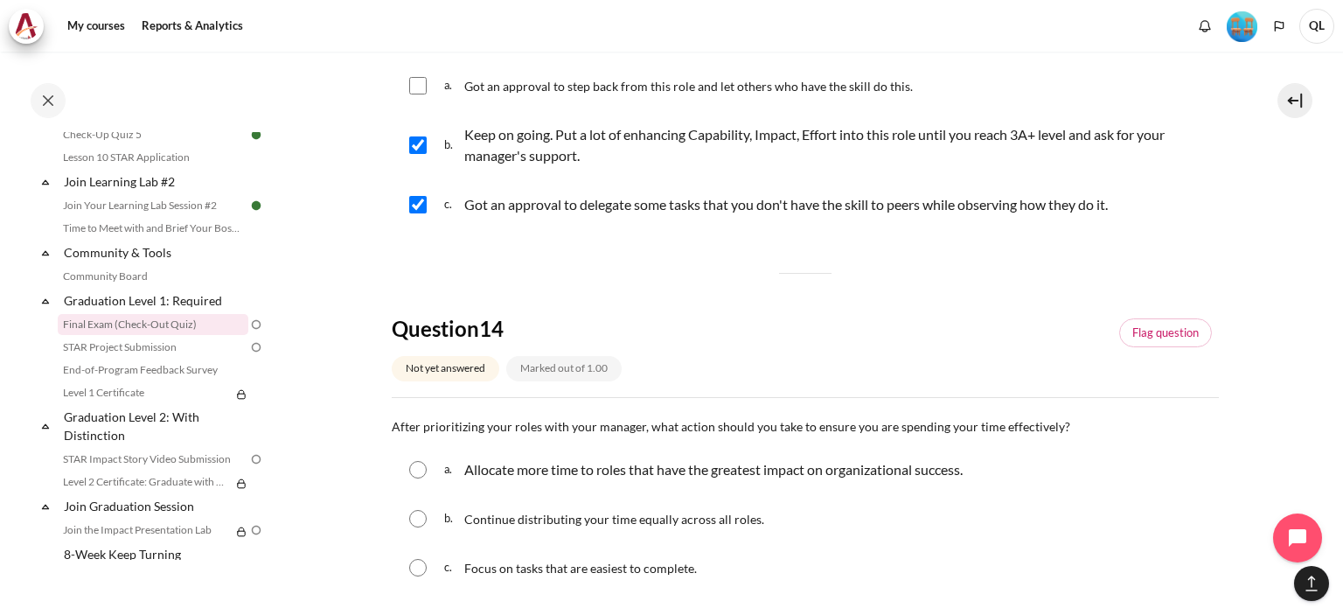
scroll to position [1399, 0]
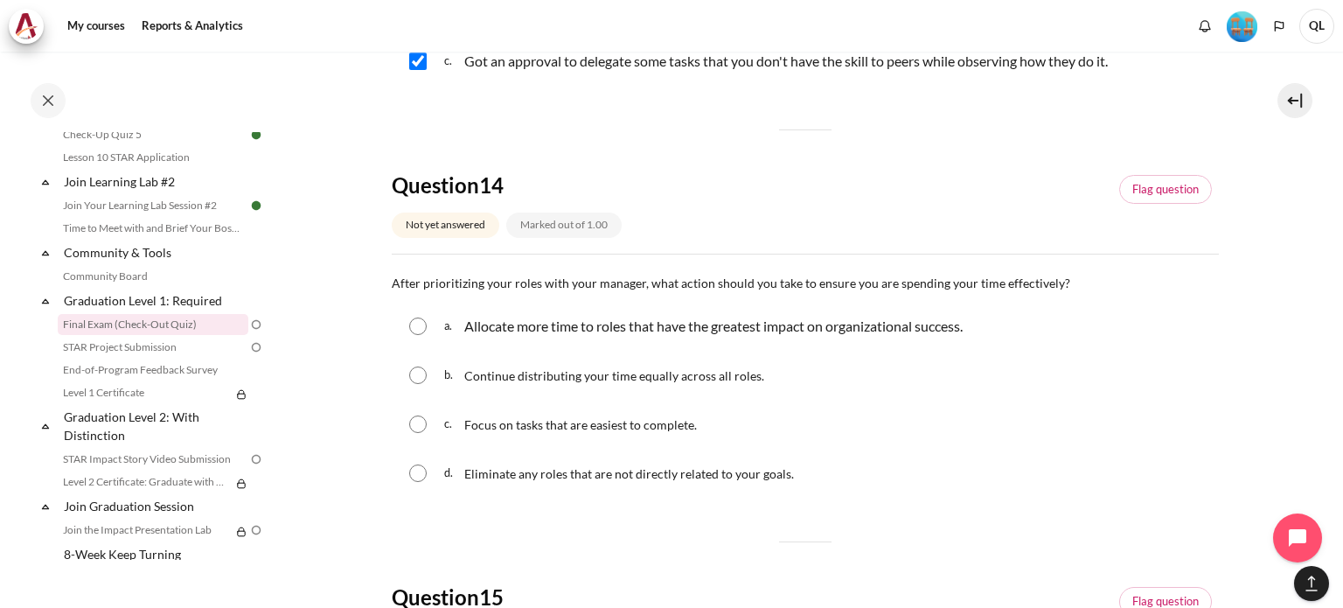
click at [925, 330] on p "Allocate more time to roles that have the greatest impact on organizational suc…" at bounding box center [713, 326] width 498 height 21
radio input "true"
click at [724, 372] on span "Continue distributing your time equally across all roles." at bounding box center [614, 375] width 300 height 15
radio input "true"
click at [711, 331] on p "Allocate more time to roles that have the greatest impact on organizational suc…" at bounding box center [713, 326] width 498 height 21
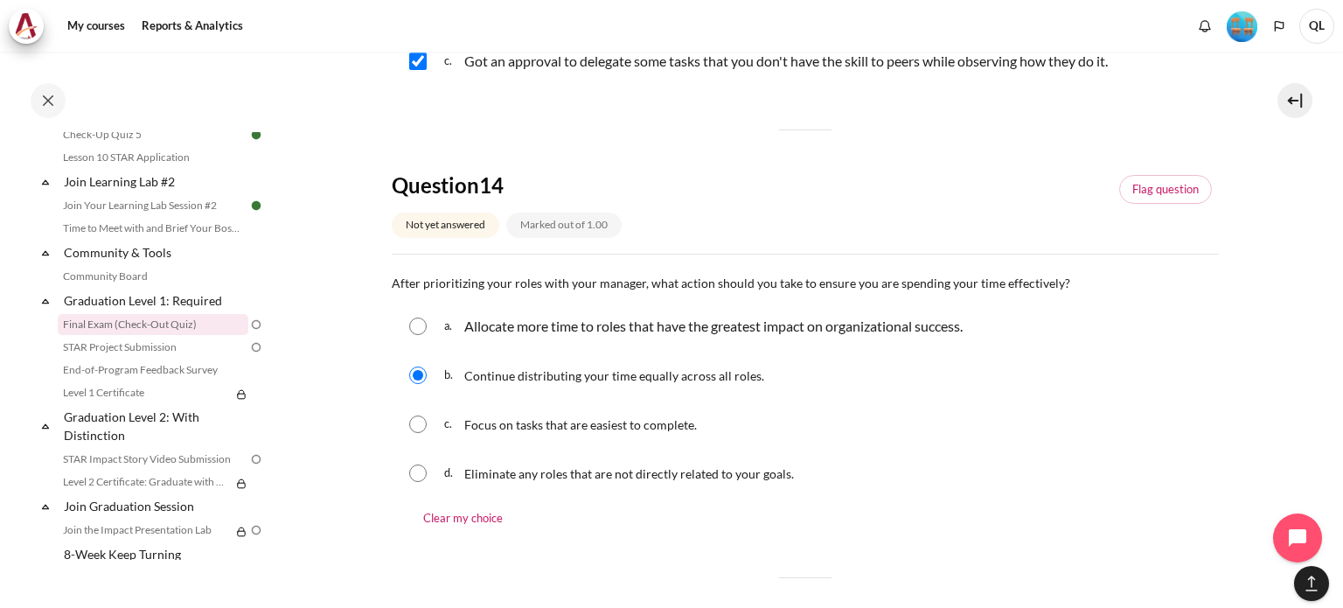
radio input "true"
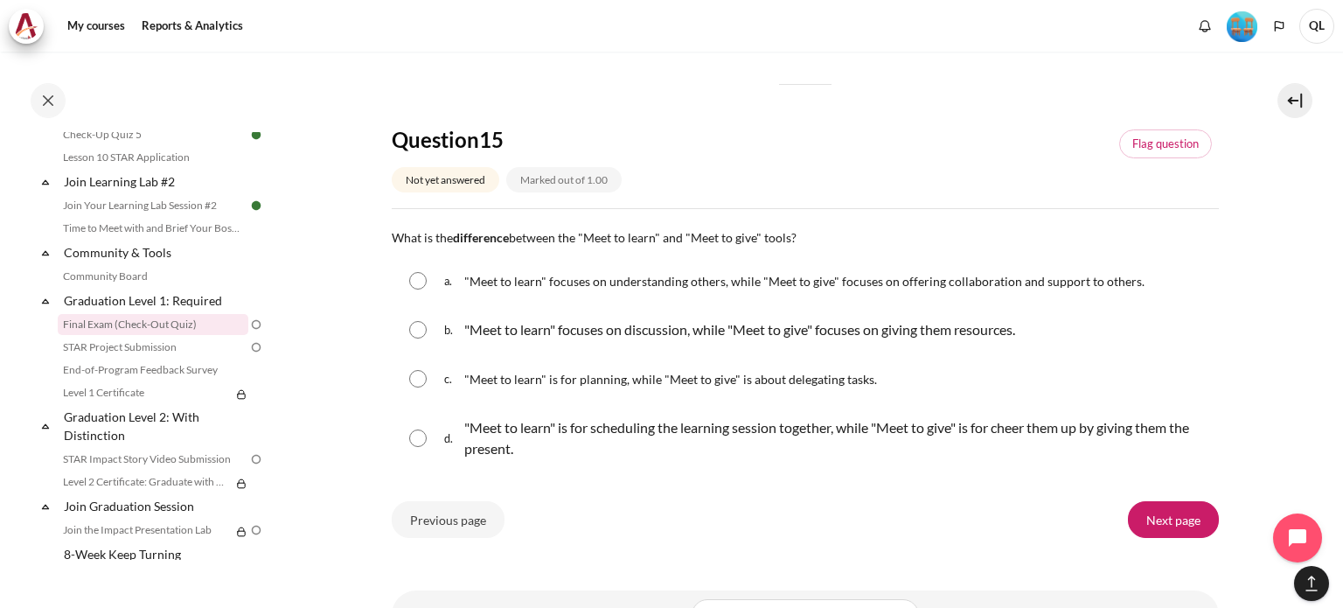
scroll to position [1923, 0]
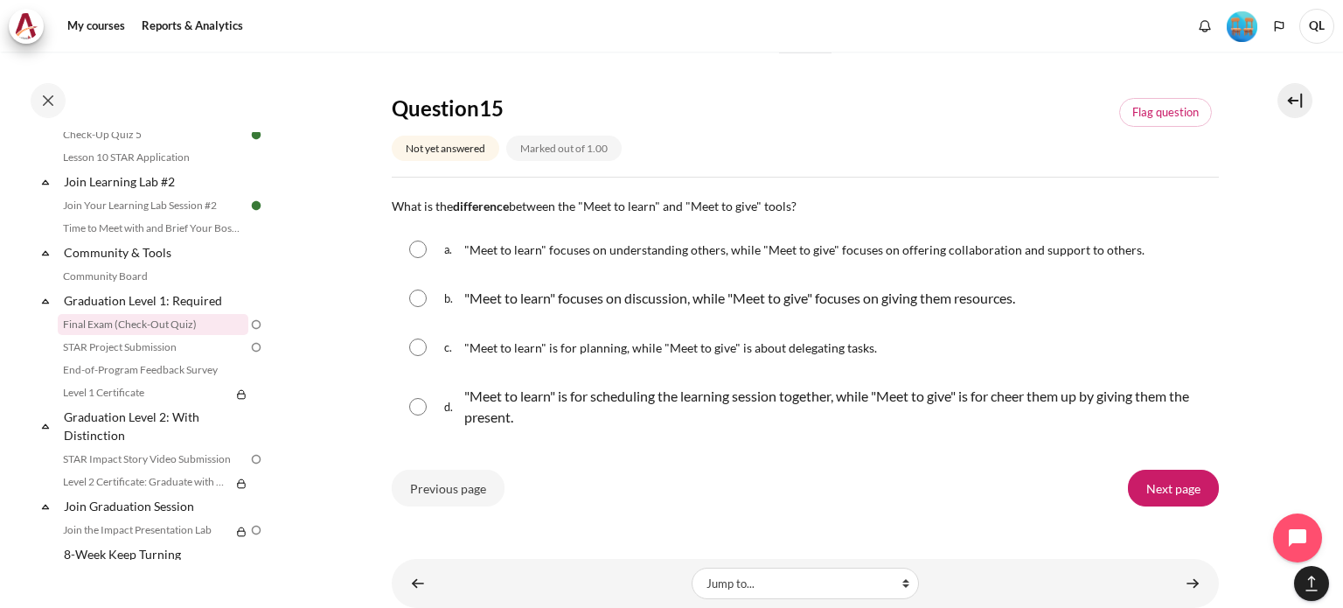
click at [1088, 252] on span ""Meet to learn" focuses on understanding others, while "Meet to give" focuses o…" at bounding box center [804, 249] width 680 height 15
radio input "true"
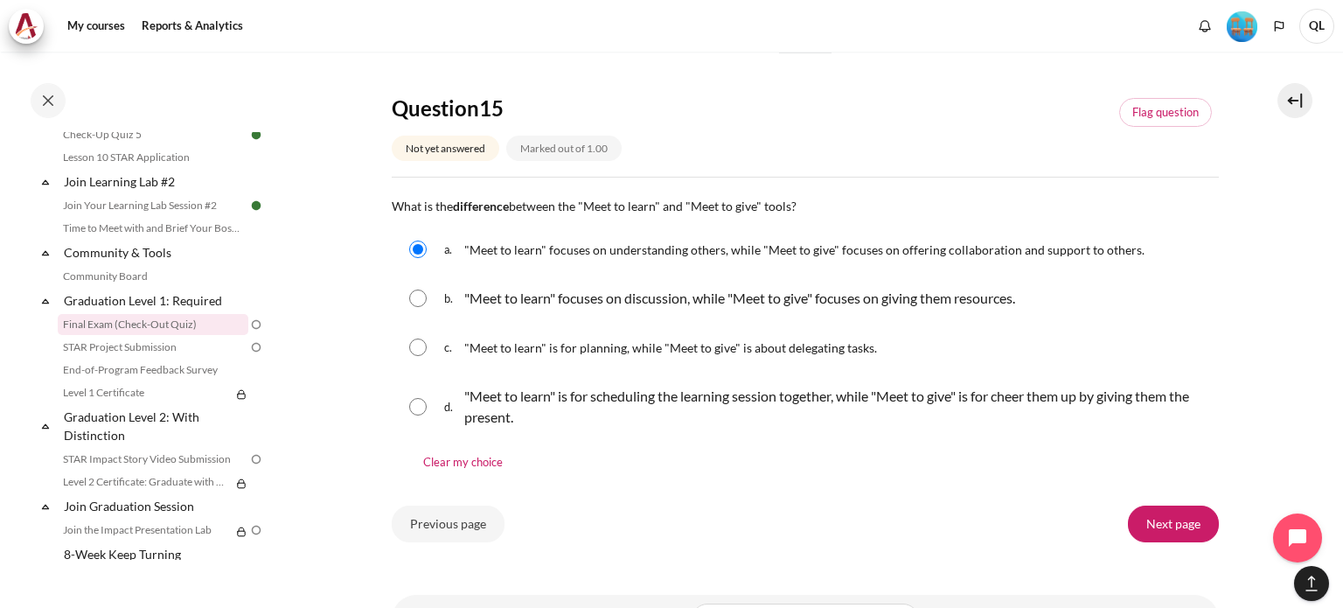
click at [944, 405] on p ""Meet to learn" is for scheduling the learning session together, while "Meet to…" at bounding box center [837, 407] width 746 height 42
radio input "true"
click at [876, 252] on span ""Meet to learn" focuses on understanding others, while "Meet to give" focuses o…" at bounding box center [804, 249] width 680 height 15
radio input "true"
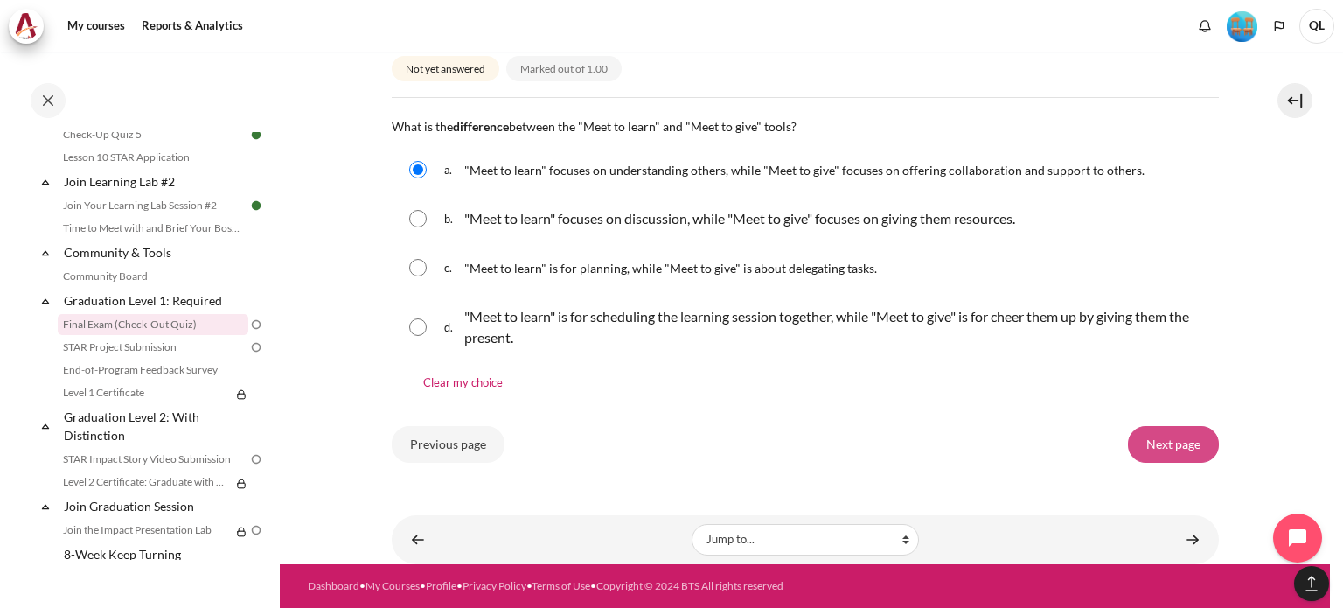
click at [1189, 440] on input "Next page" at bounding box center [1173, 444] width 91 height 37
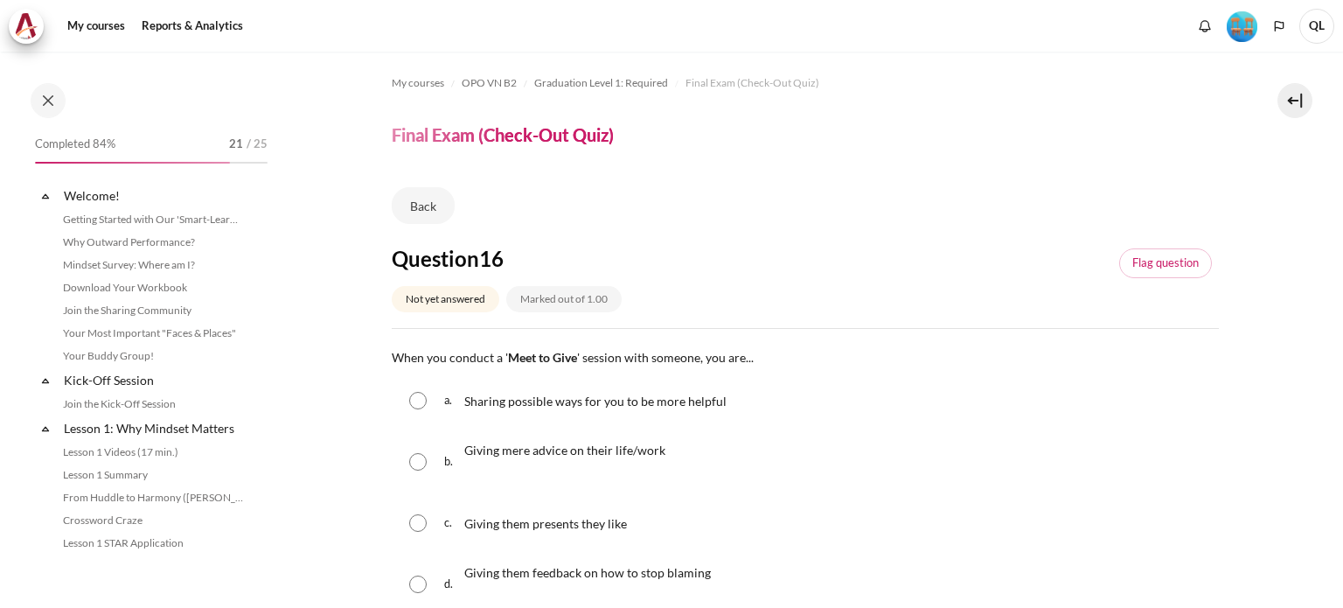
scroll to position [1762, 0]
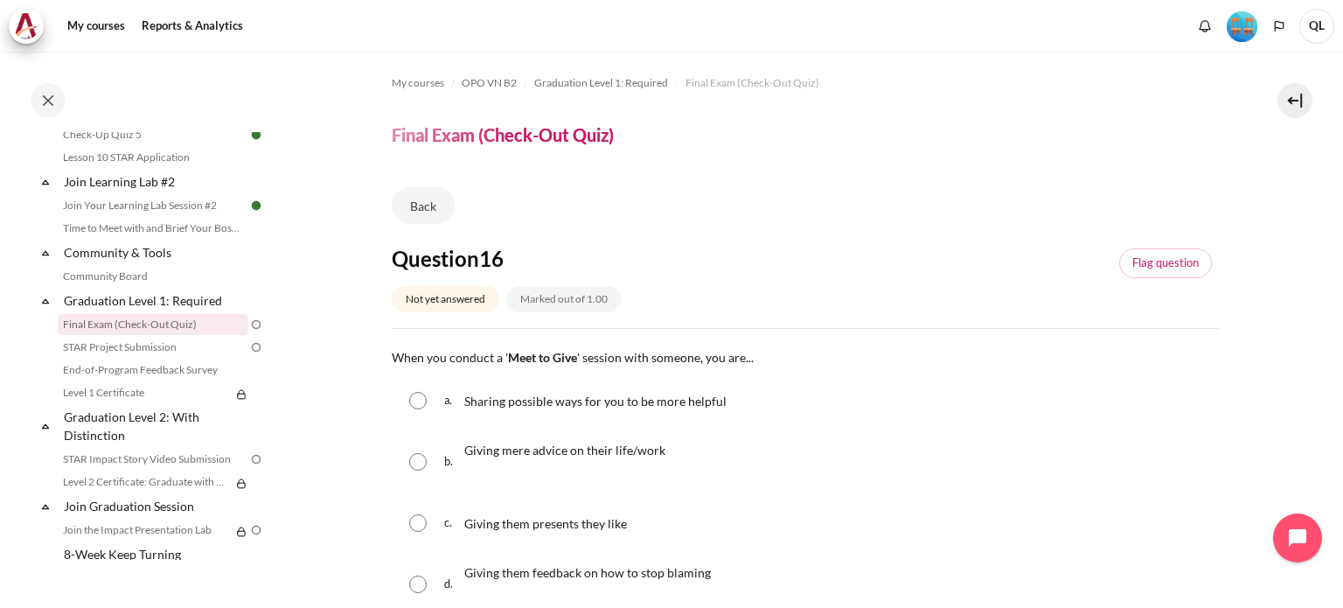
click at [679, 395] on span "Sharing possible ways for you to be more helpful" at bounding box center [595, 400] width 262 height 15
radio input "true"
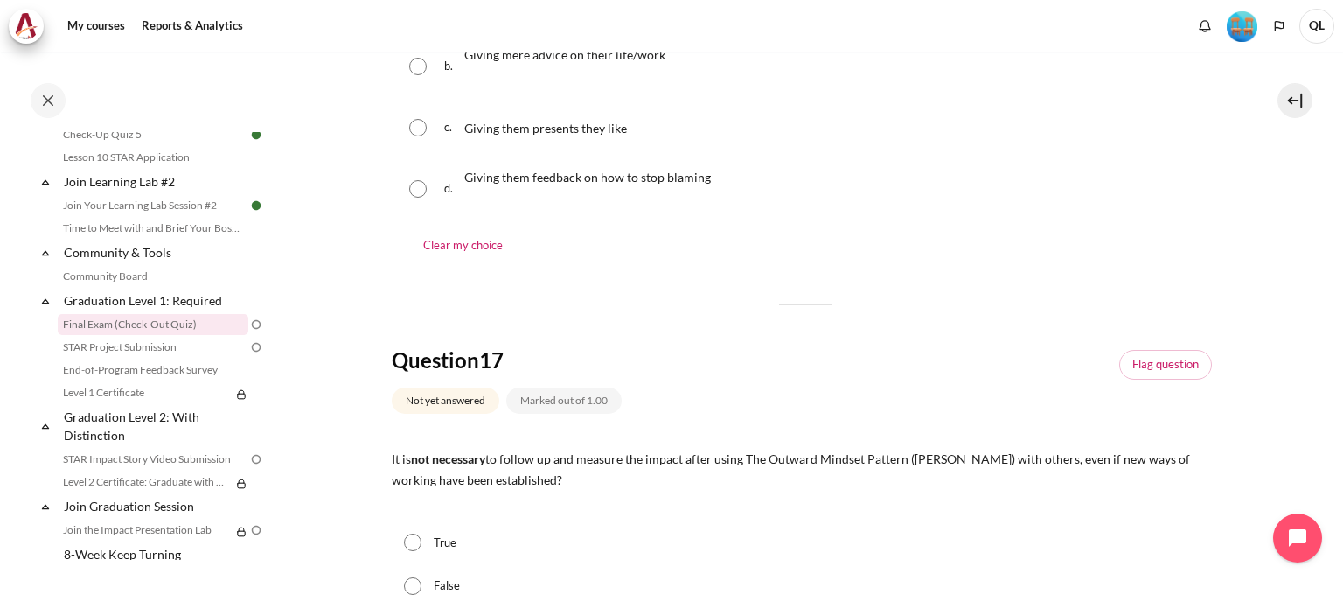
scroll to position [437, 0]
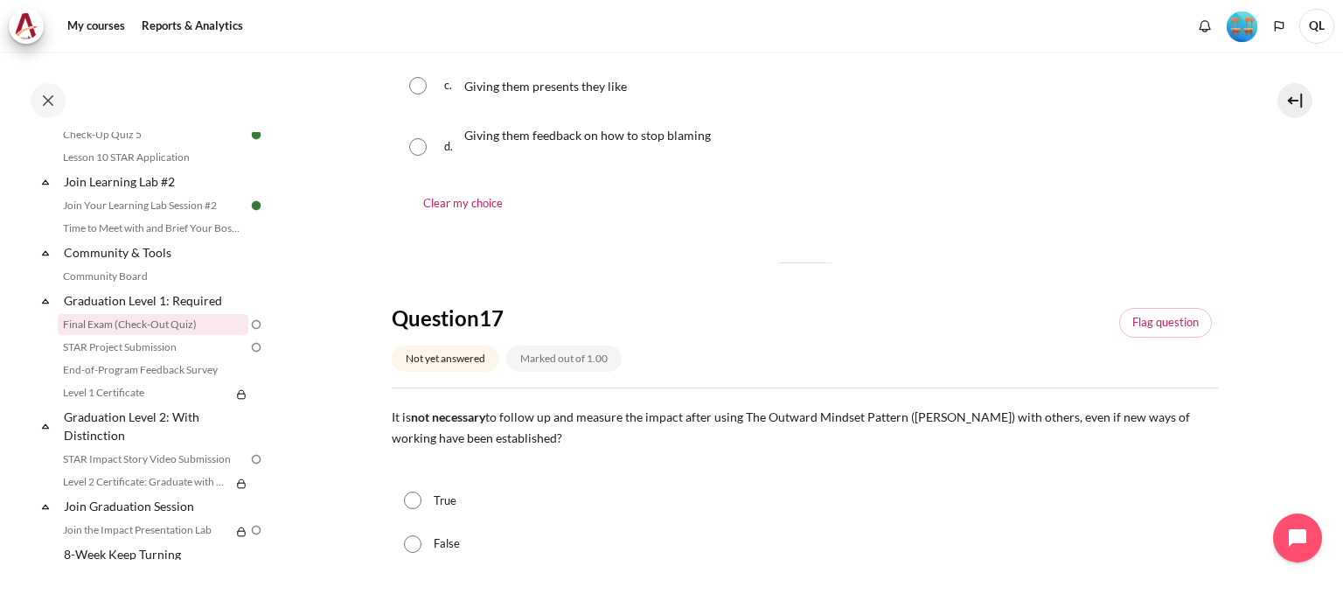
click at [427, 547] on div "False" at bounding box center [805, 544] width 827 height 44
click at [404, 543] on input "False" at bounding box center [412, 543] width 17 height 17
radio input "true"
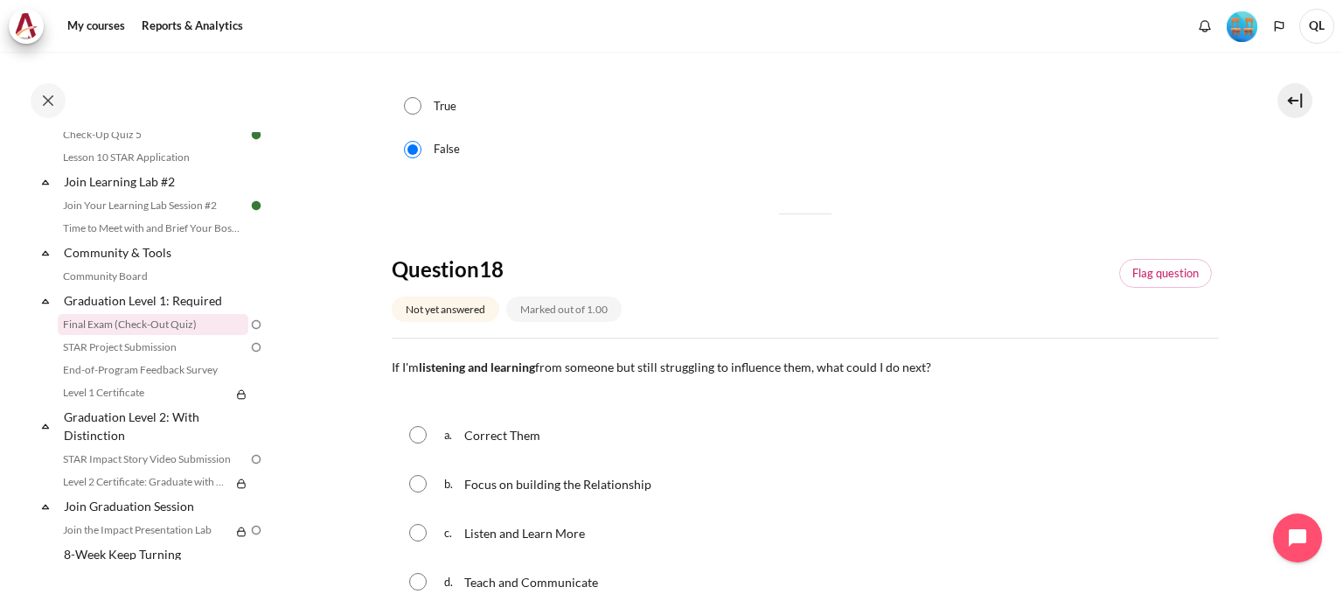
scroll to position [874, 0]
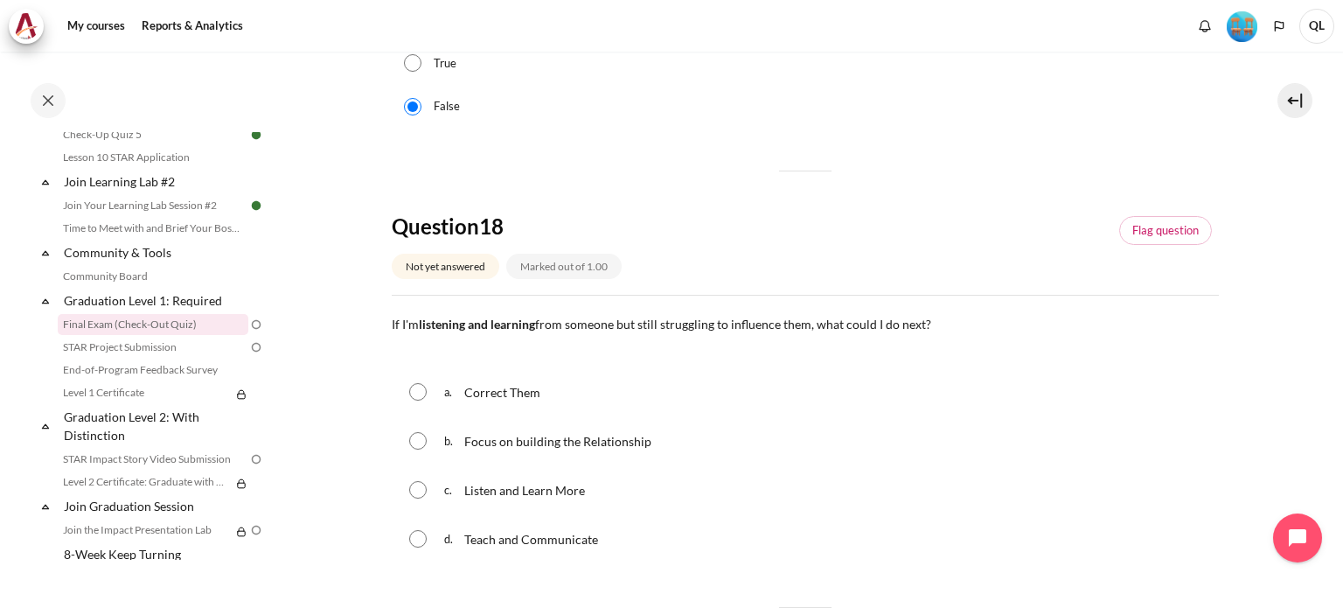
click at [621, 446] on span "Focus on building the Relationship" at bounding box center [557, 441] width 187 height 15
radio input "true"
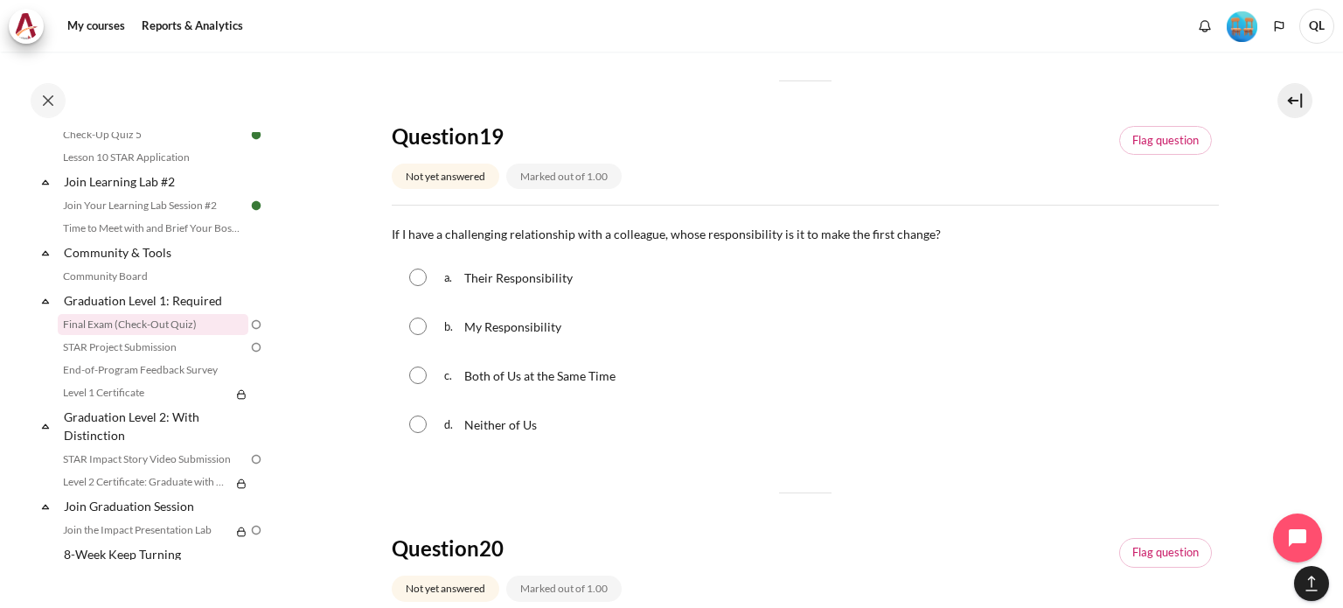
scroll to position [1486, 0]
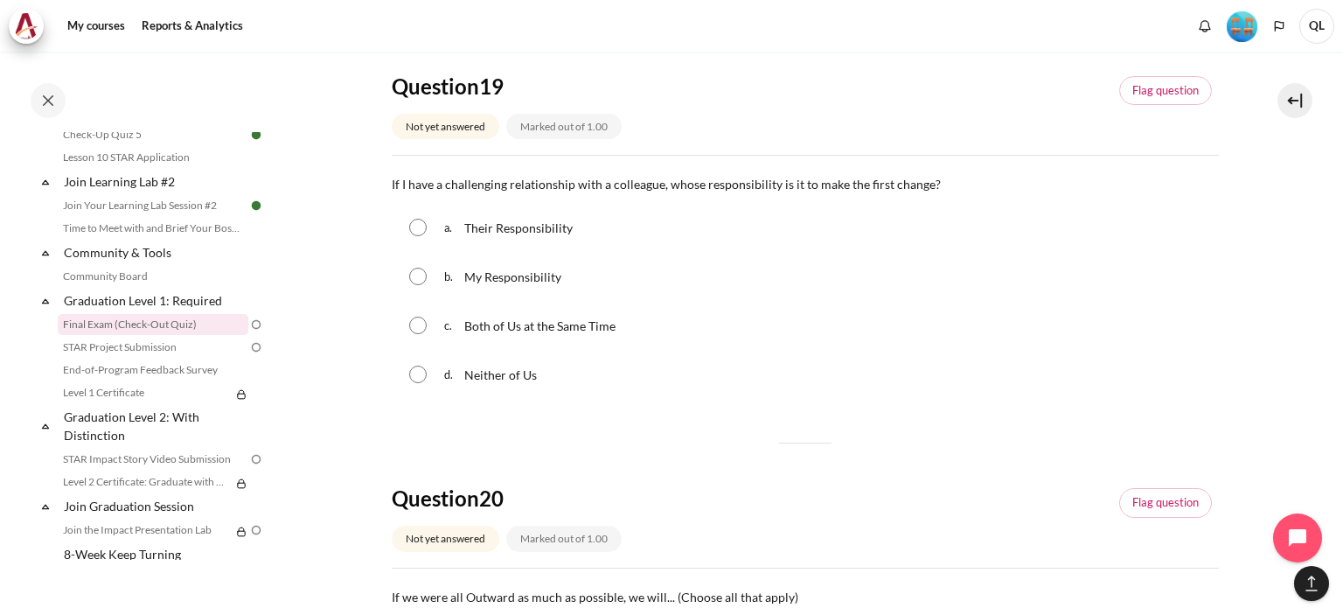
click at [497, 277] on span "My Responsibility" at bounding box center [512, 276] width 97 height 15
radio input "true"
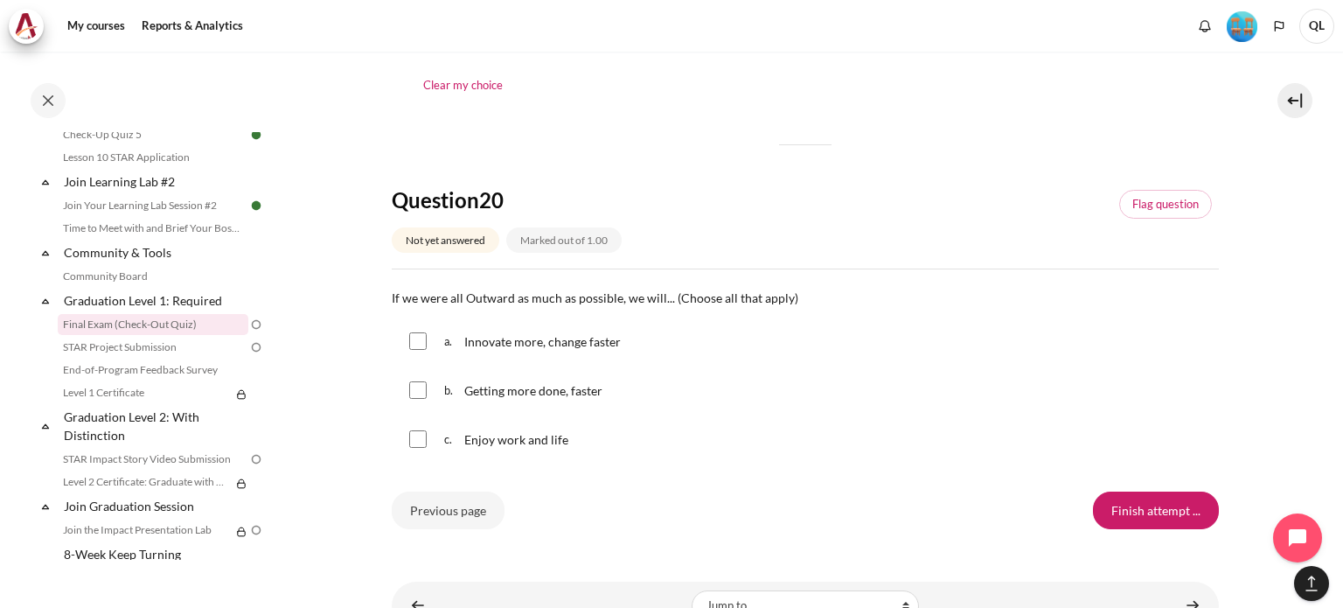
scroll to position [1888, 0]
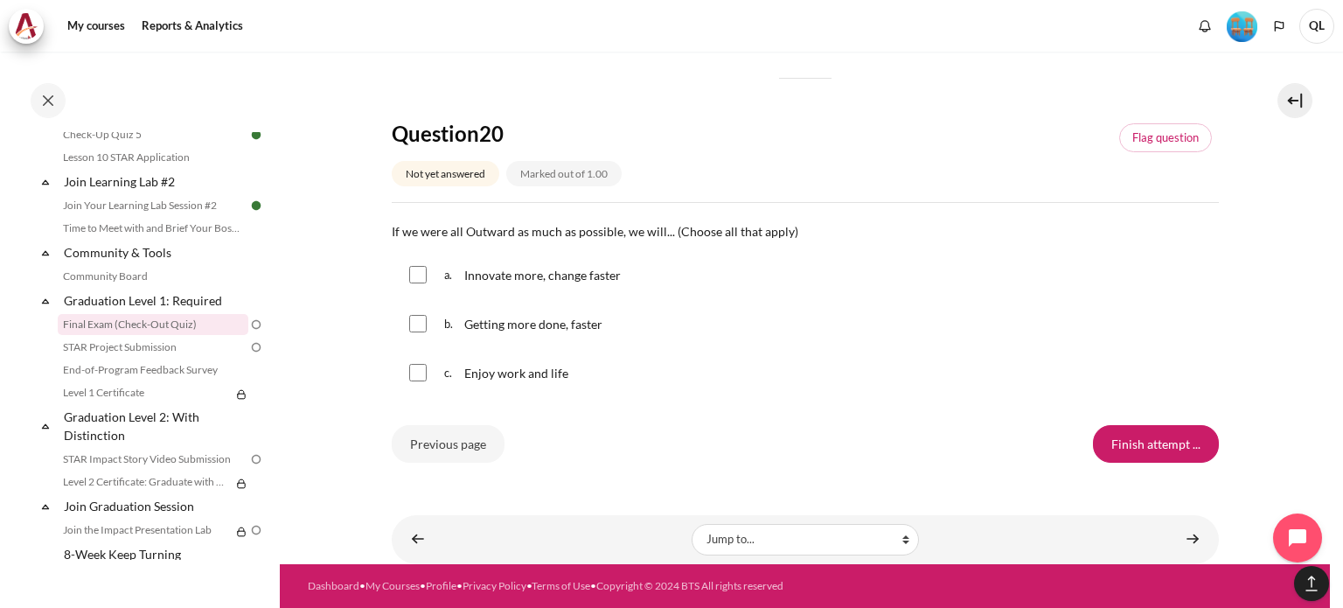
click at [546, 275] on span "Innovate more, change faster" at bounding box center [542, 275] width 156 height 15
checkbox input "true"
click at [542, 327] on span "Getting more done, faster" at bounding box center [533, 323] width 138 height 15
checkbox input "true"
click at [532, 368] on span "Enjoy work and life" at bounding box center [516, 372] width 104 height 15
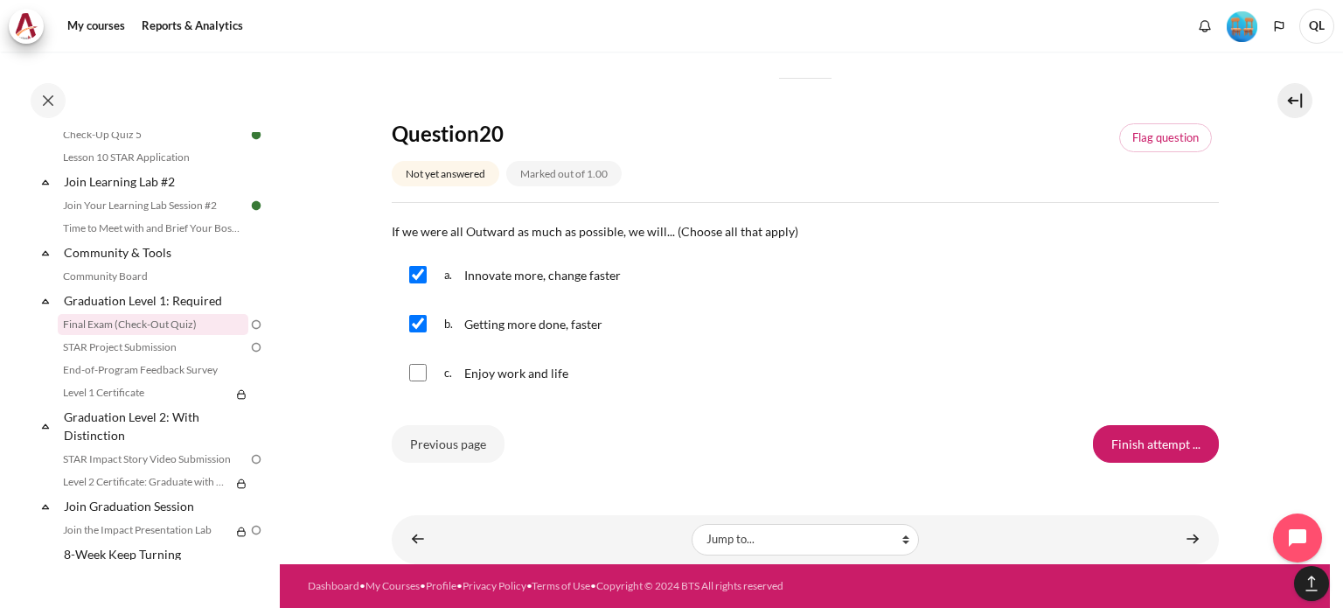
checkbox input "true"
click at [1159, 448] on input "Finish attempt ..." at bounding box center [1156, 443] width 126 height 37
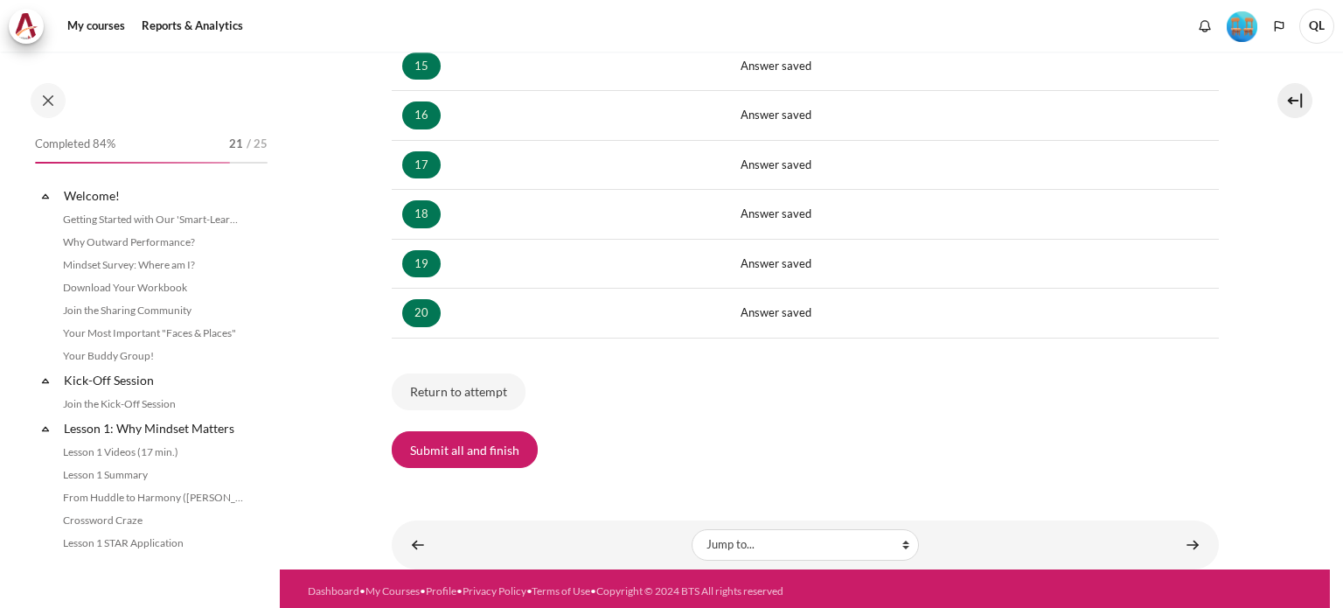
scroll to position [1762, 0]
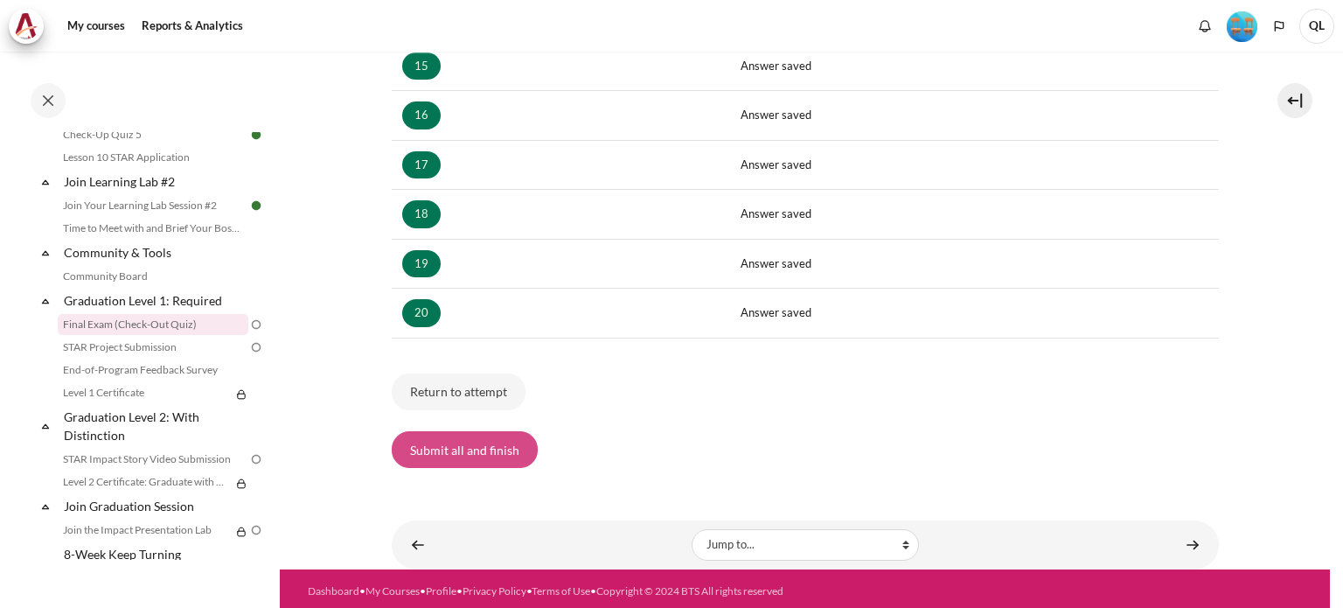
click at [438, 454] on button "Submit all and finish" at bounding box center [465, 449] width 146 height 37
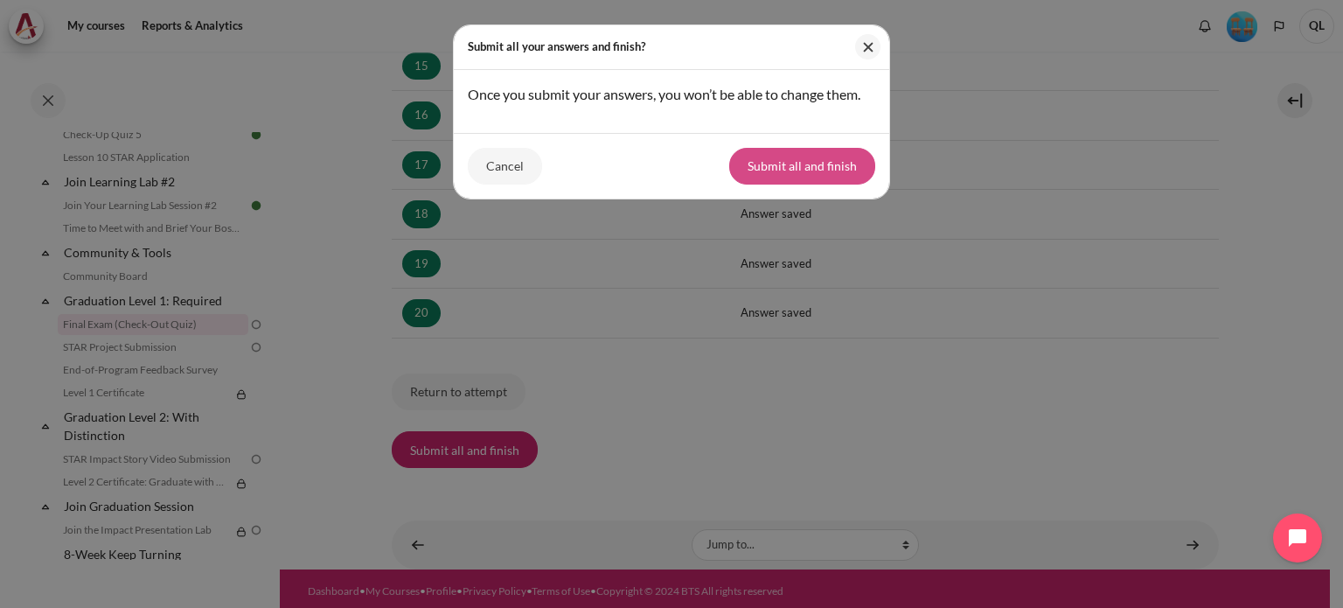
click at [808, 156] on button "Submit all and finish" at bounding box center [802, 166] width 146 height 37
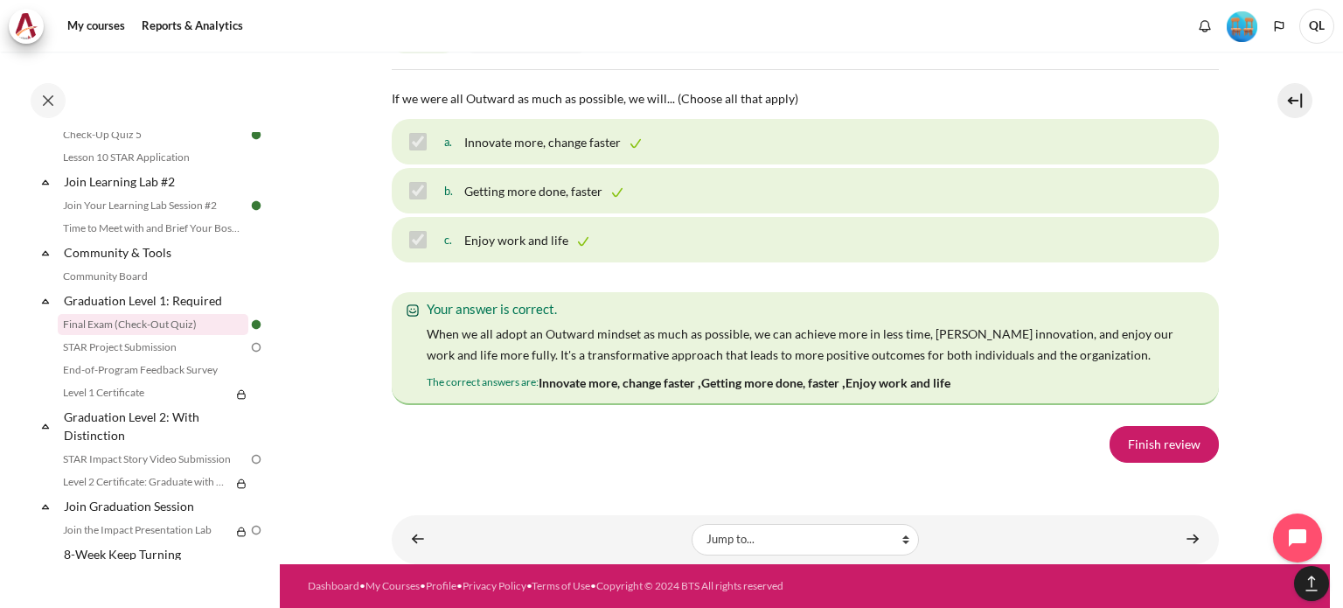
scroll to position [12470, 0]
click at [1114, 453] on link "Finish review" at bounding box center [1163, 444] width 109 height 37
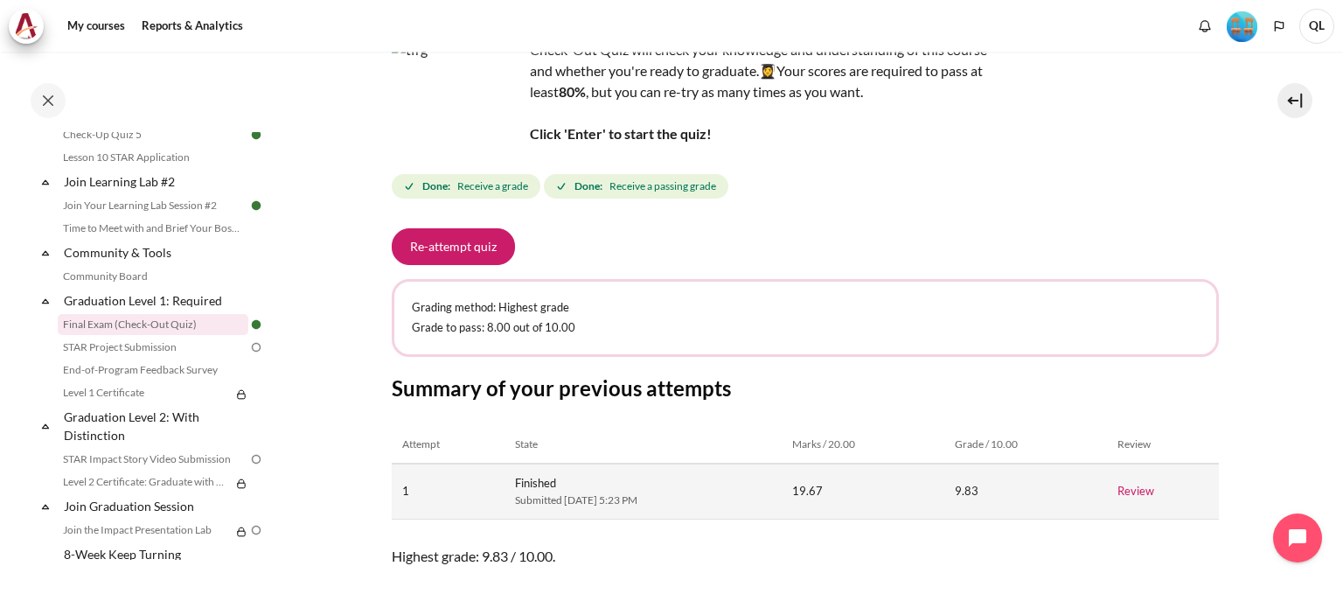
scroll to position [234, 0]
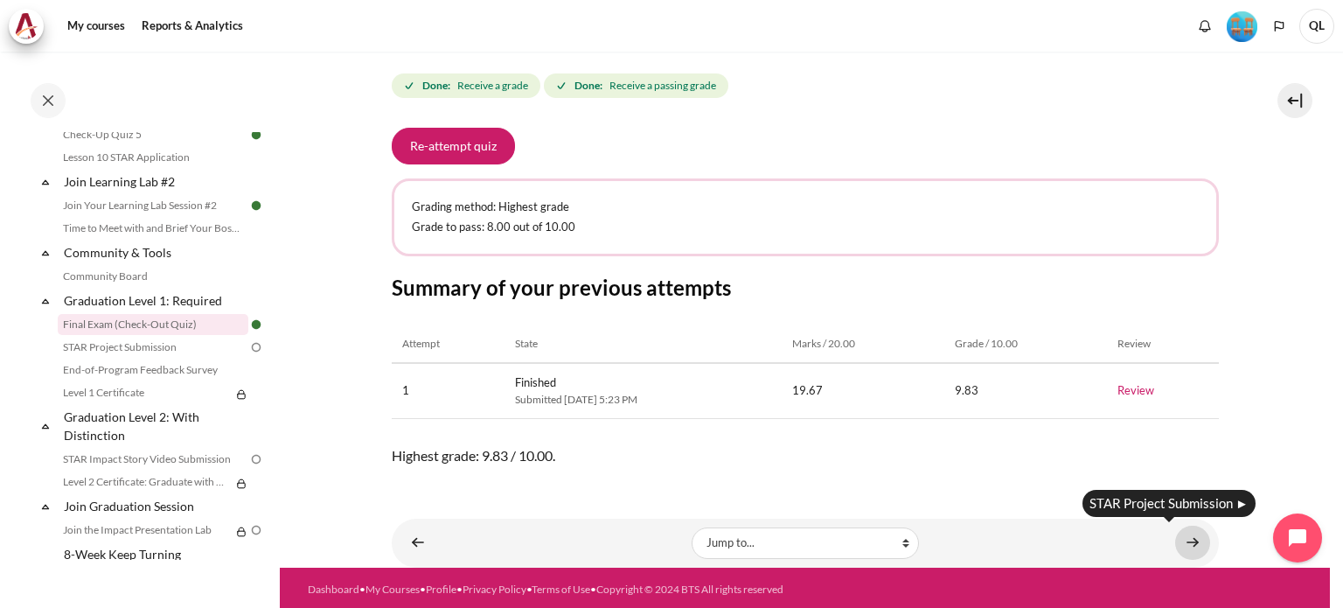
click at [1177, 533] on link "Content" at bounding box center [1192, 542] width 35 height 34
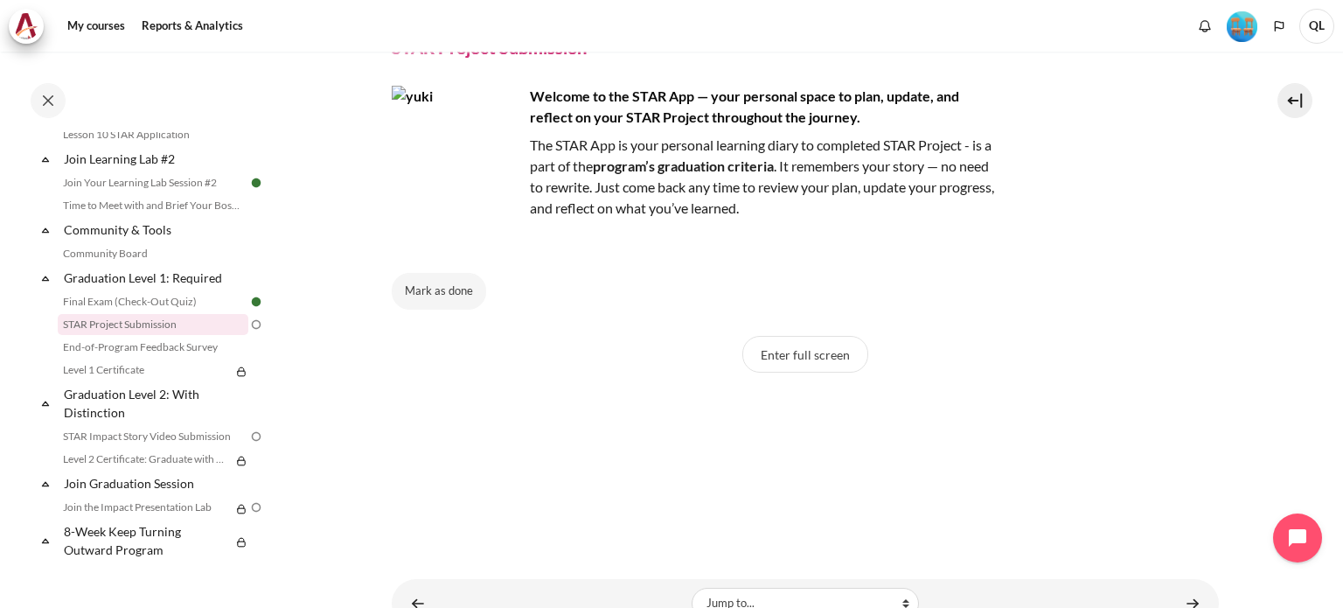
scroll to position [14, 0]
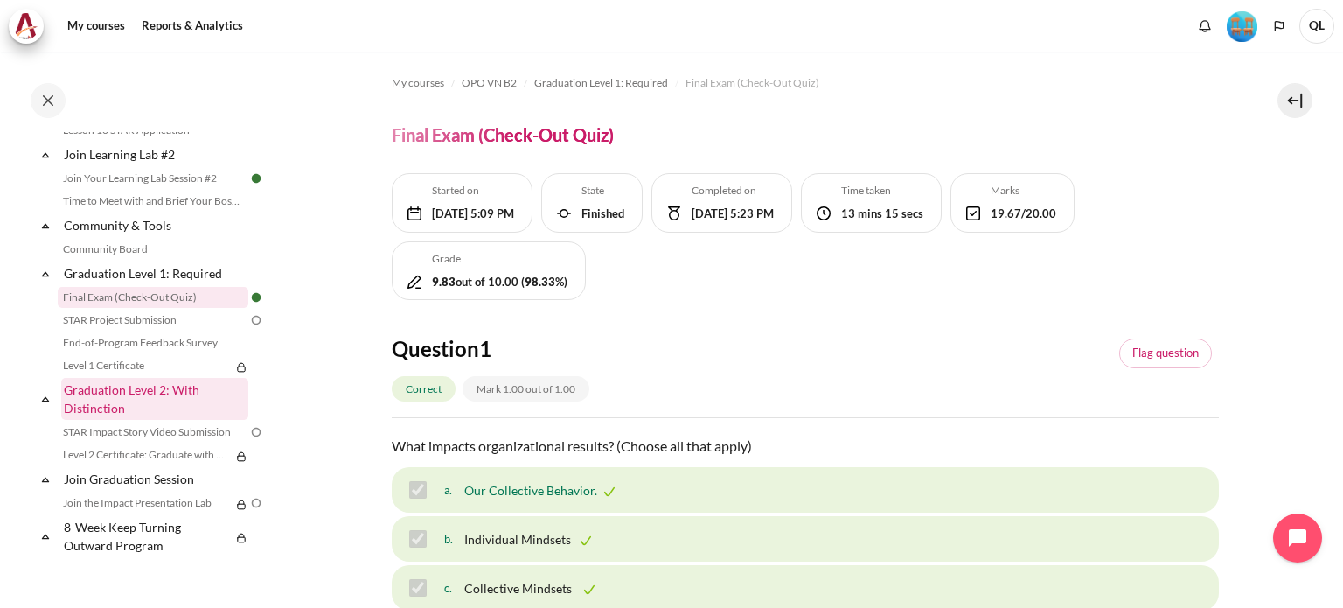
scroll to position [1811, 0]
click at [83, 430] on link "STAR Impact Story Video Submission" at bounding box center [153, 431] width 191 height 21
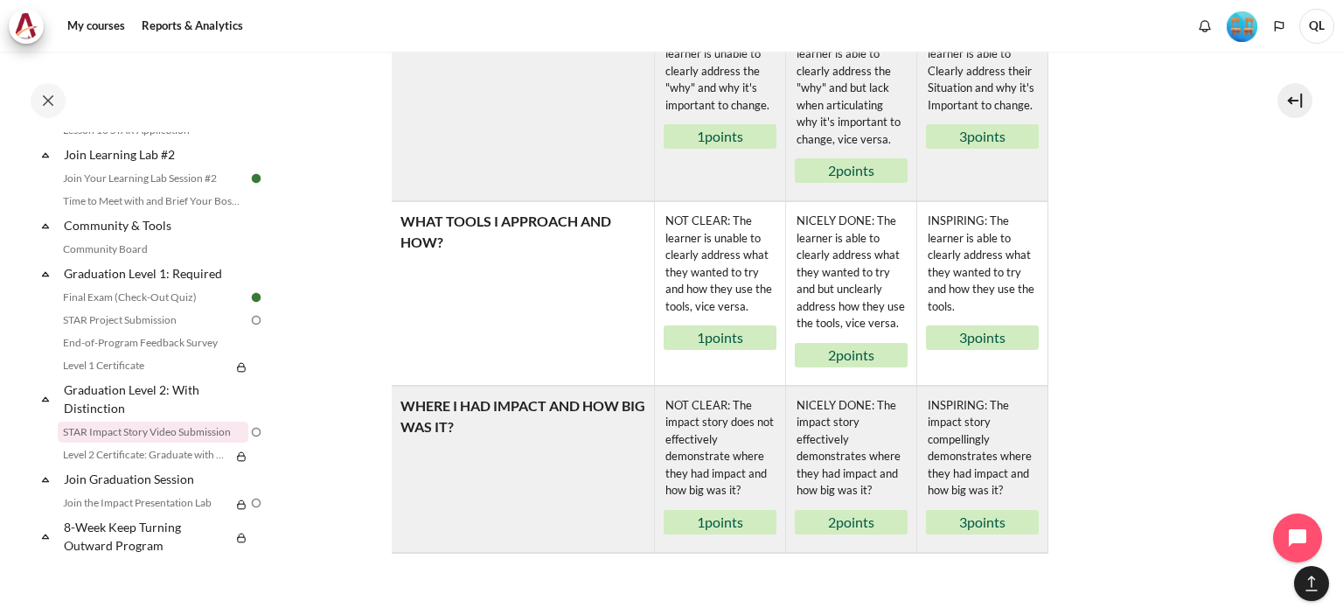
scroll to position [1206, 0]
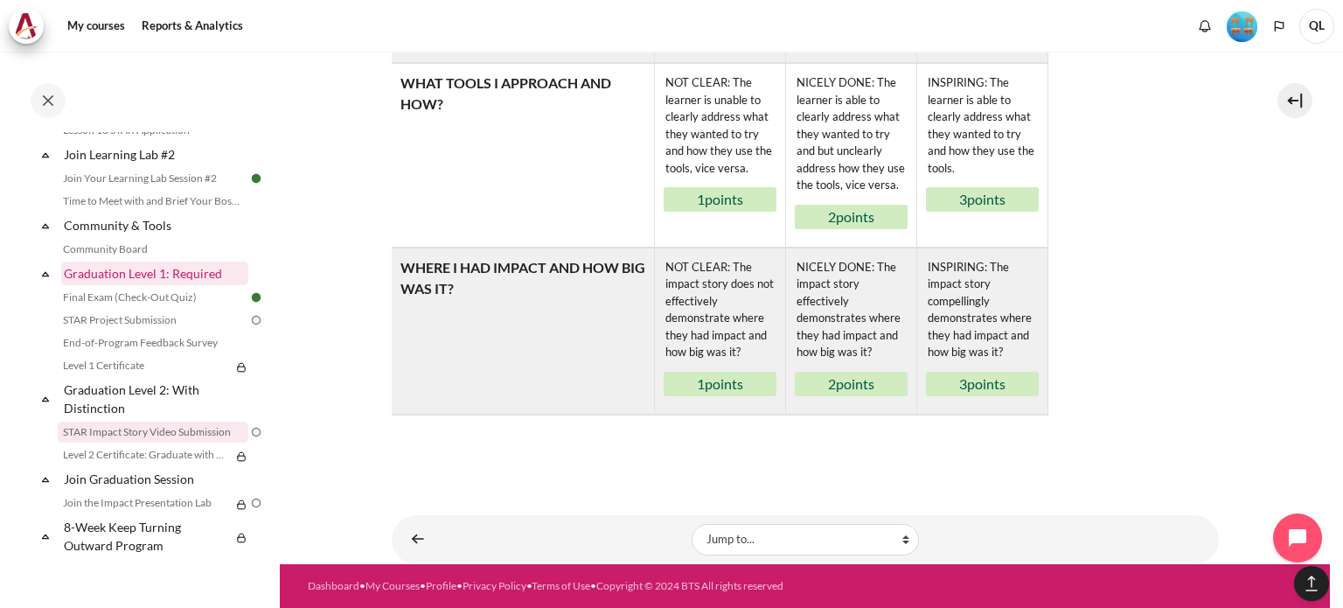
click at [161, 277] on link "Graduation Level 1: Required" at bounding box center [154, 273] width 187 height 24
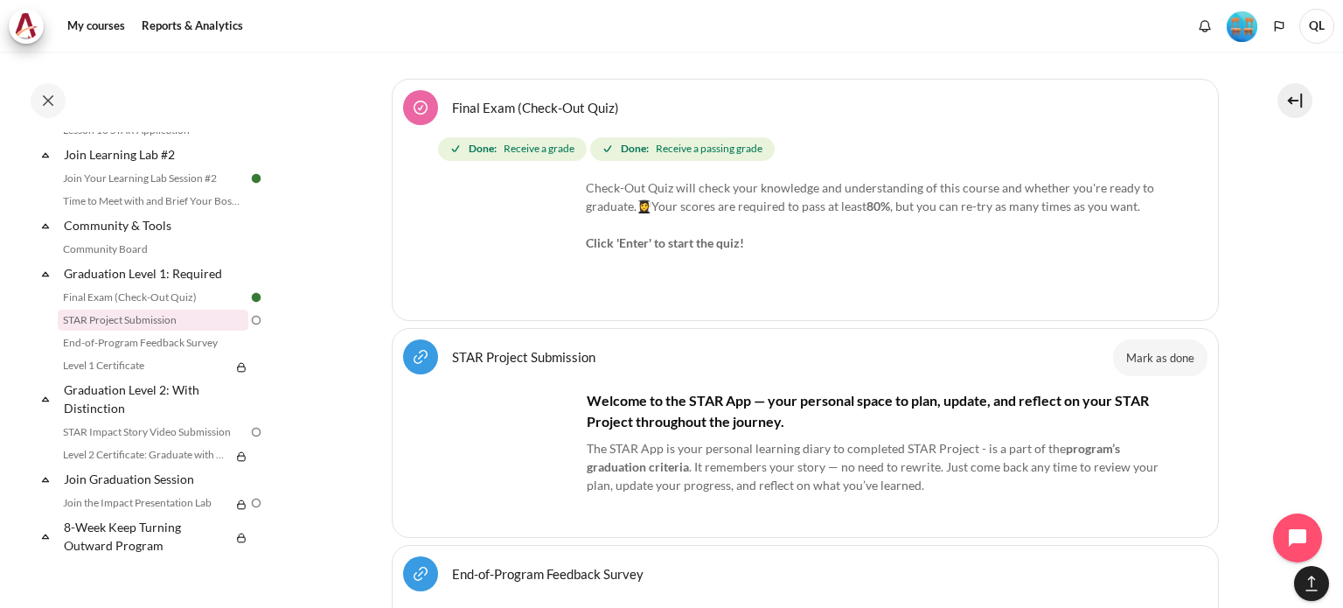
scroll to position [21910, 0]
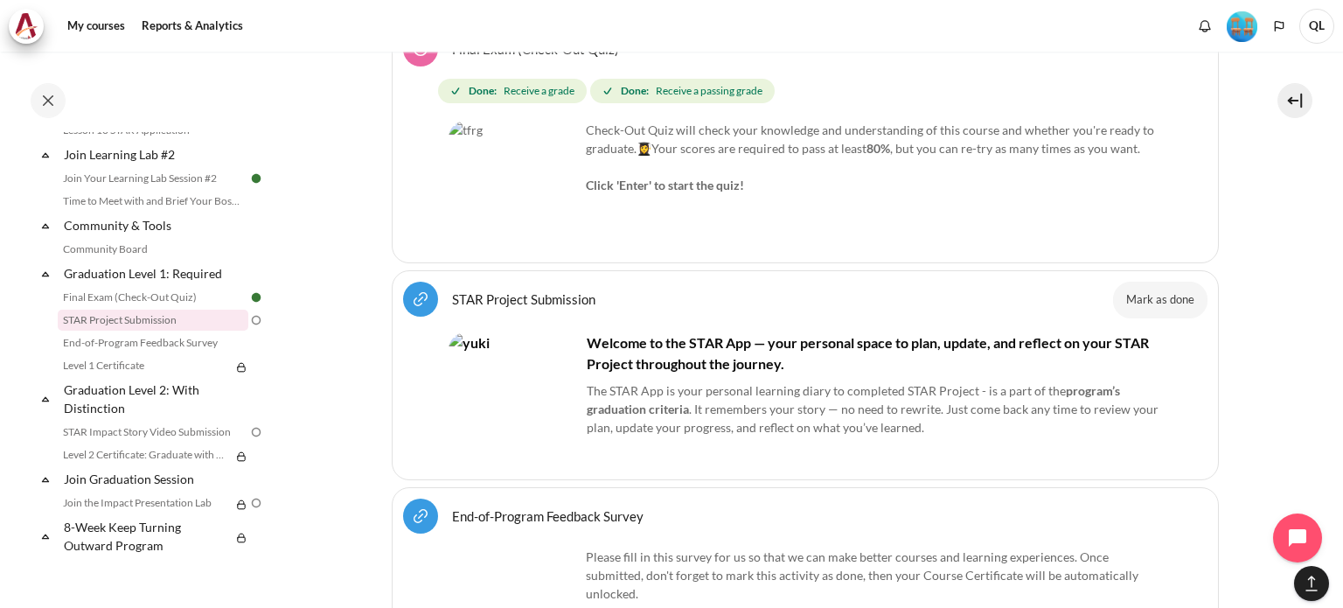
click at [786, 332] on h4 "Welcome to the STAR App — your personal space to plan, update, and reflect on y…" at bounding box center [804, 353] width 713 height 42
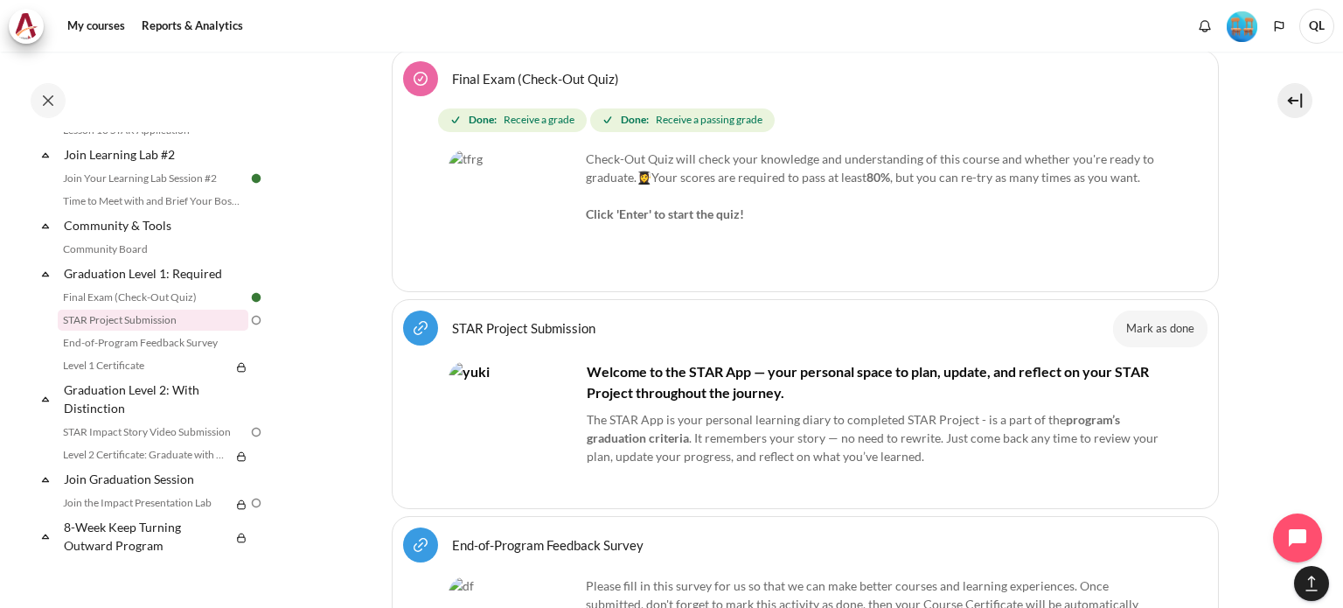
click at [457, 319] on link "STAR Project Submission URL" at bounding box center [523, 327] width 143 height 17
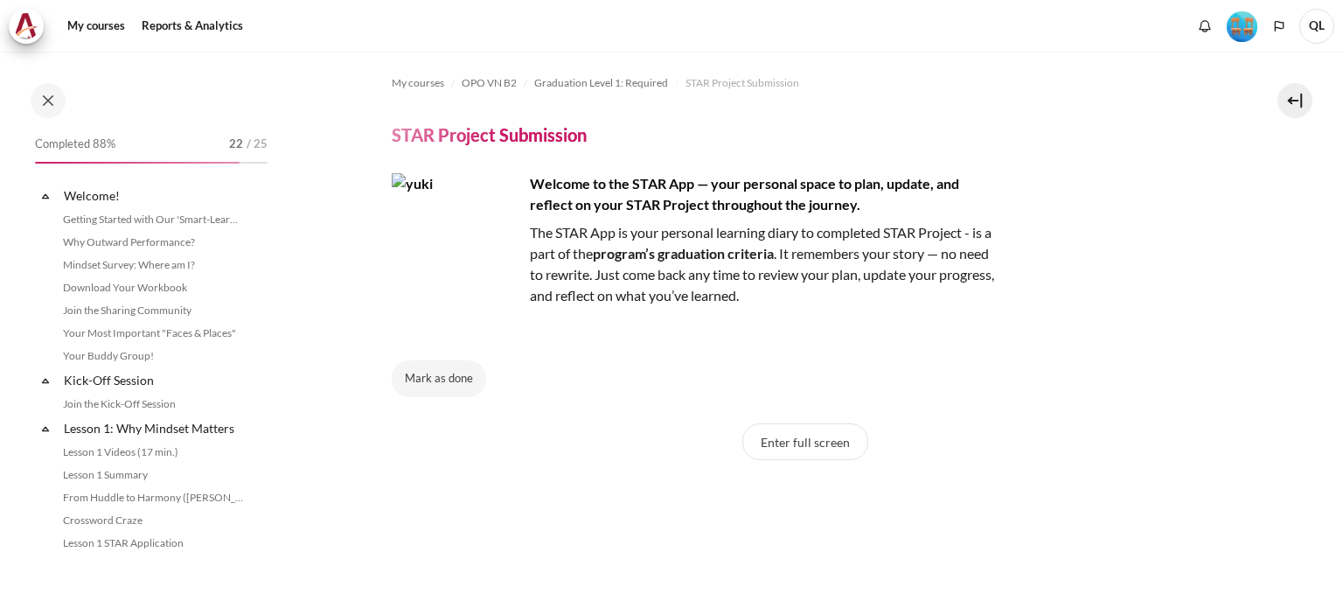
scroll to position [1785, 0]
